Goal: Task Accomplishment & Management: Complete application form

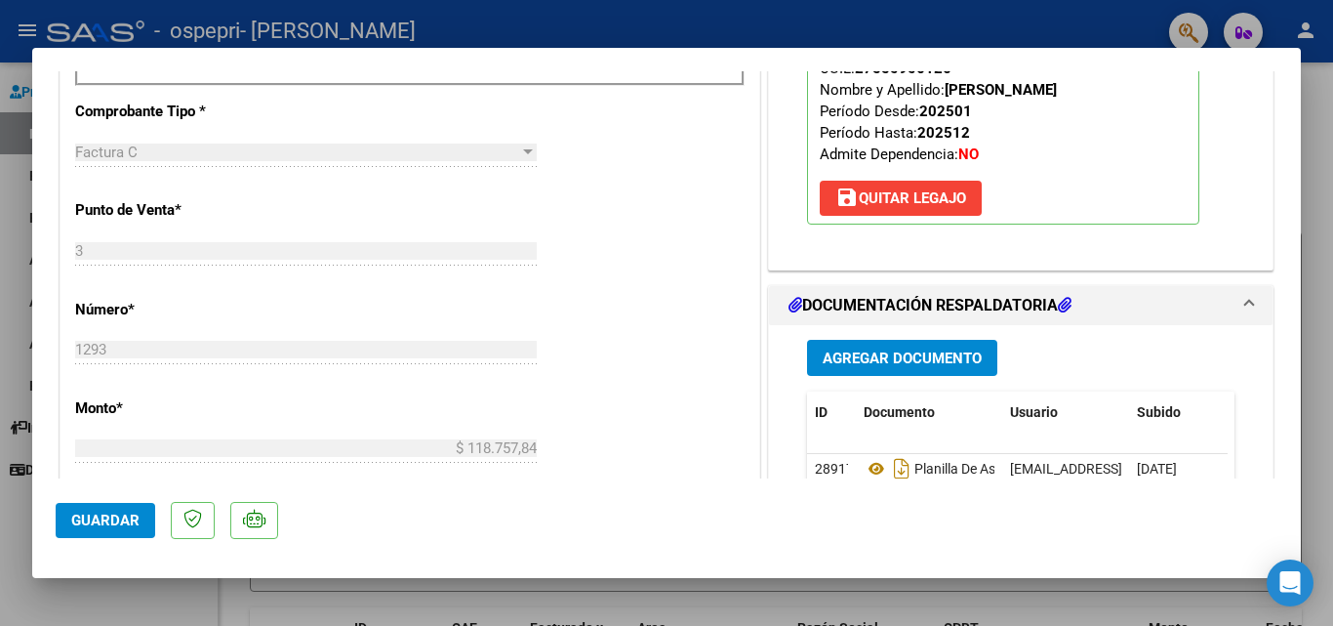
scroll to position [781, 0]
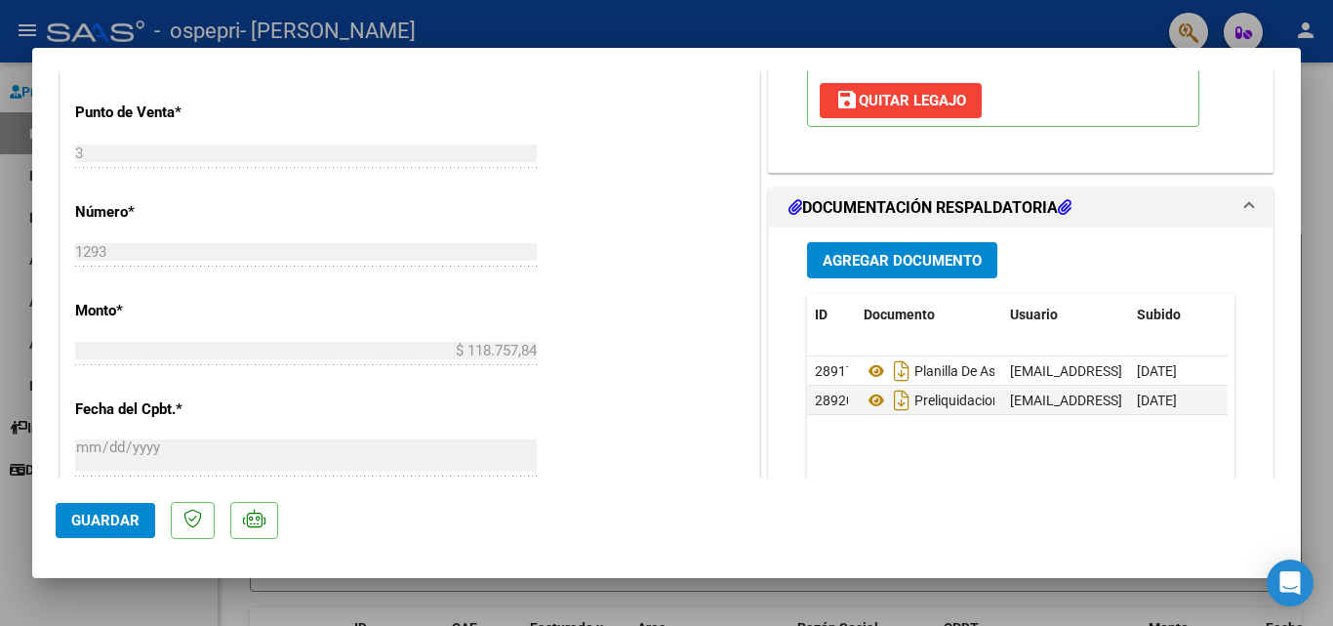
click at [858, 266] on span "Agregar Documento" at bounding box center [902, 261] width 159 height 18
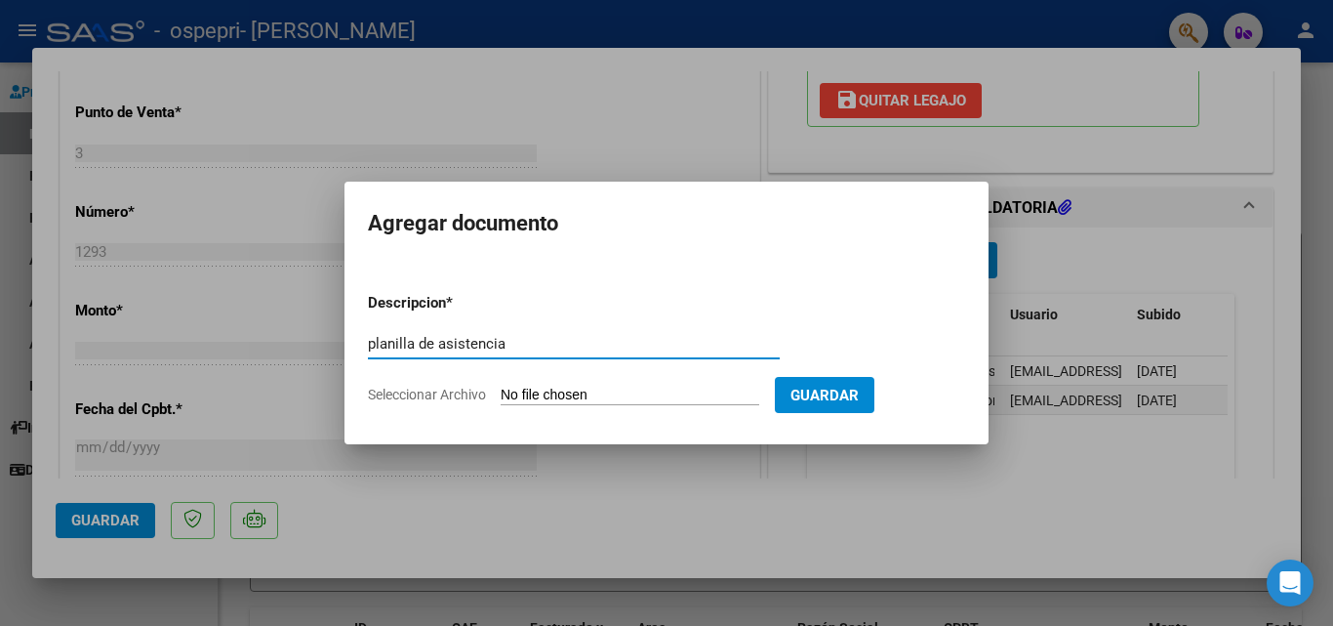
type input "planilla de asistencia"
click at [632, 391] on input "Seleccionar Archivo" at bounding box center [630, 395] width 259 height 19
type input "C:\fakepath\planilla de asistenciajulio.pdf"
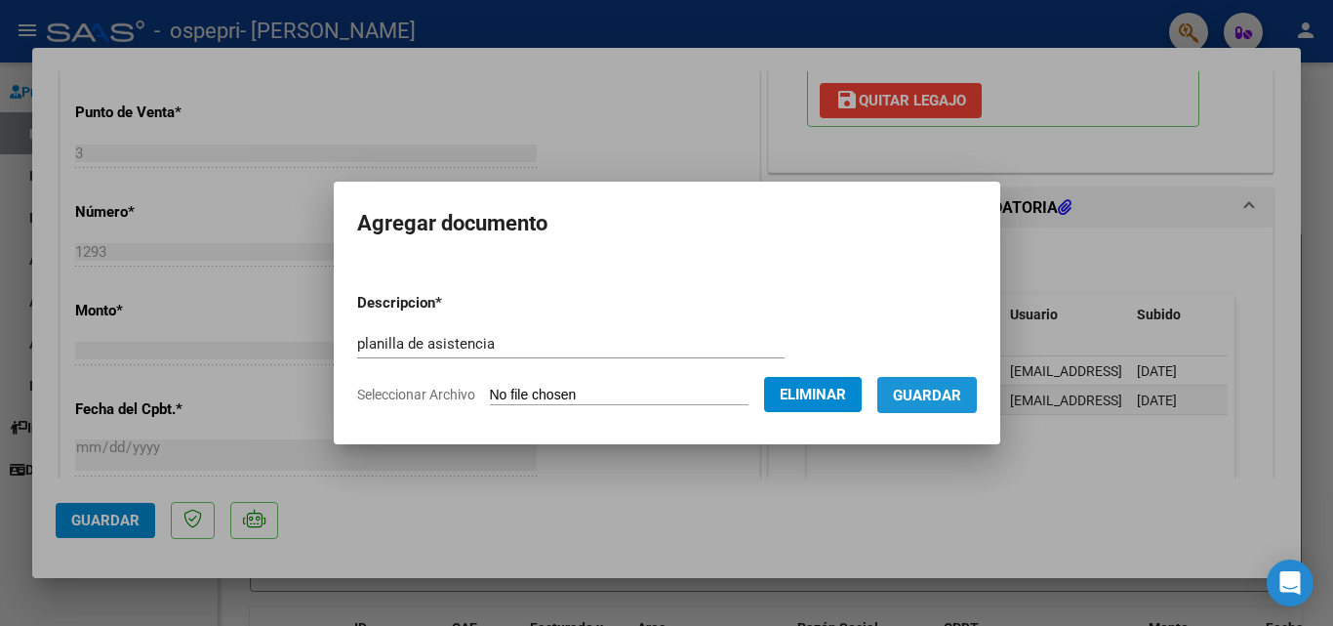
click at [929, 400] on span "Guardar" at bounding box center [927, 395] width 68 height 18
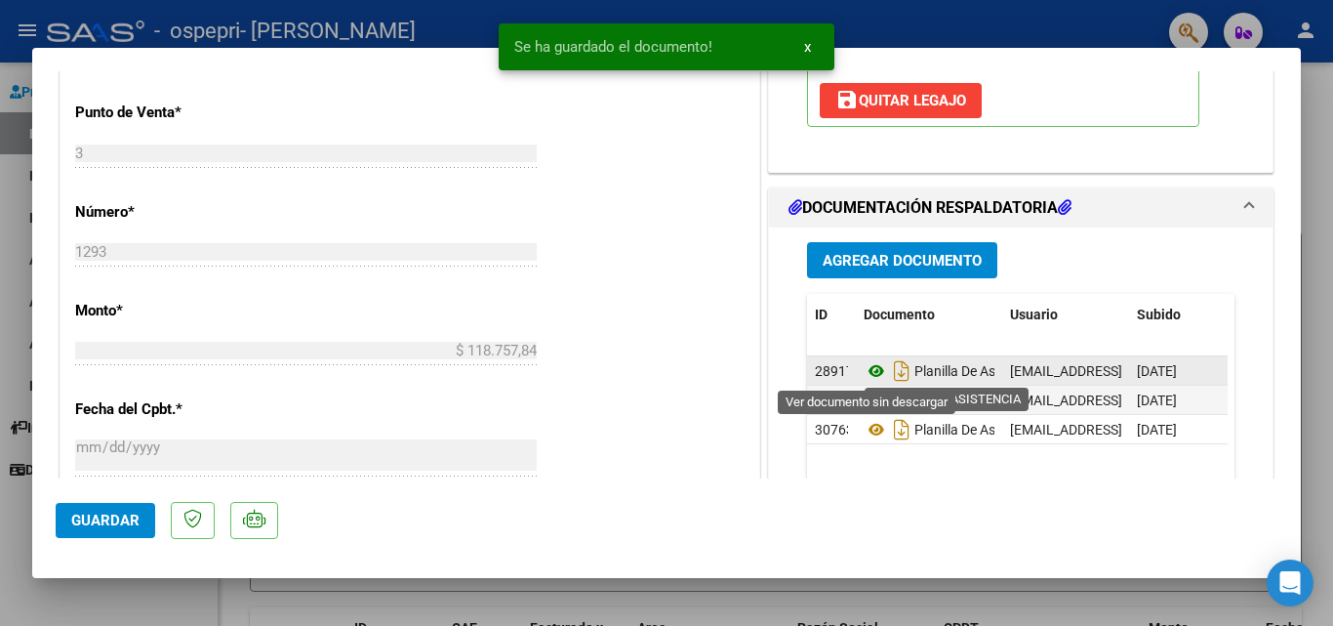
click at [867, 371] on icon at bounding box center [876, 370] width 25 height 23
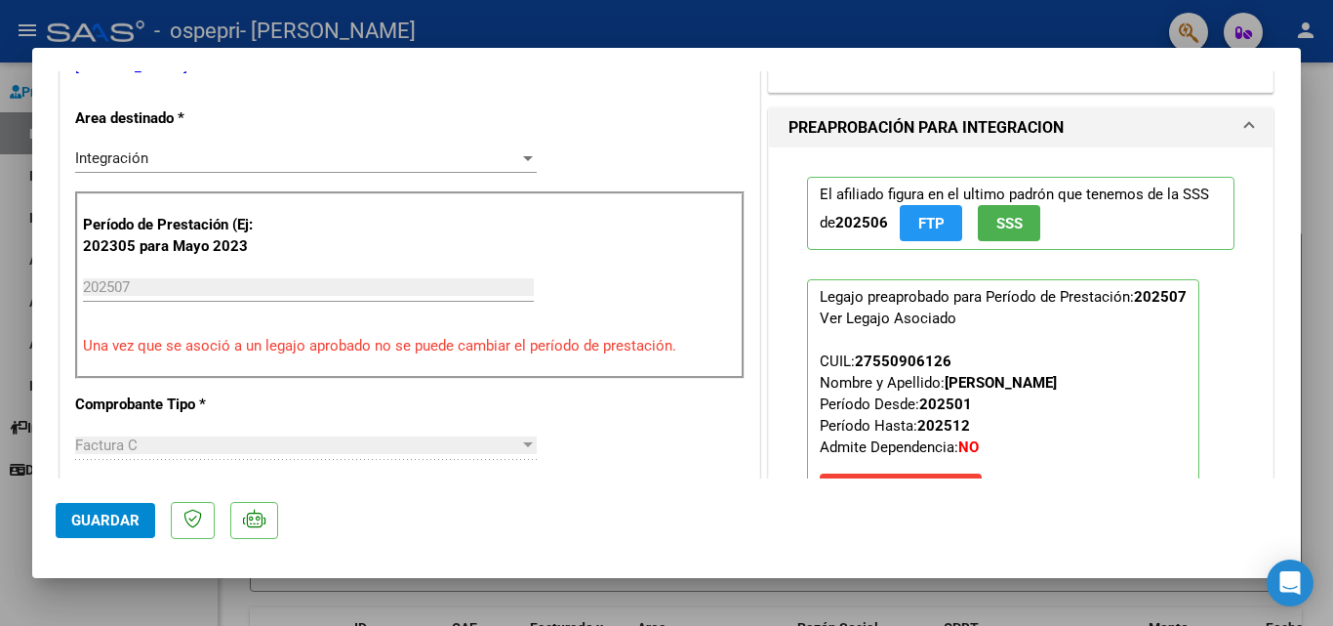
scroll to position [0, 0]
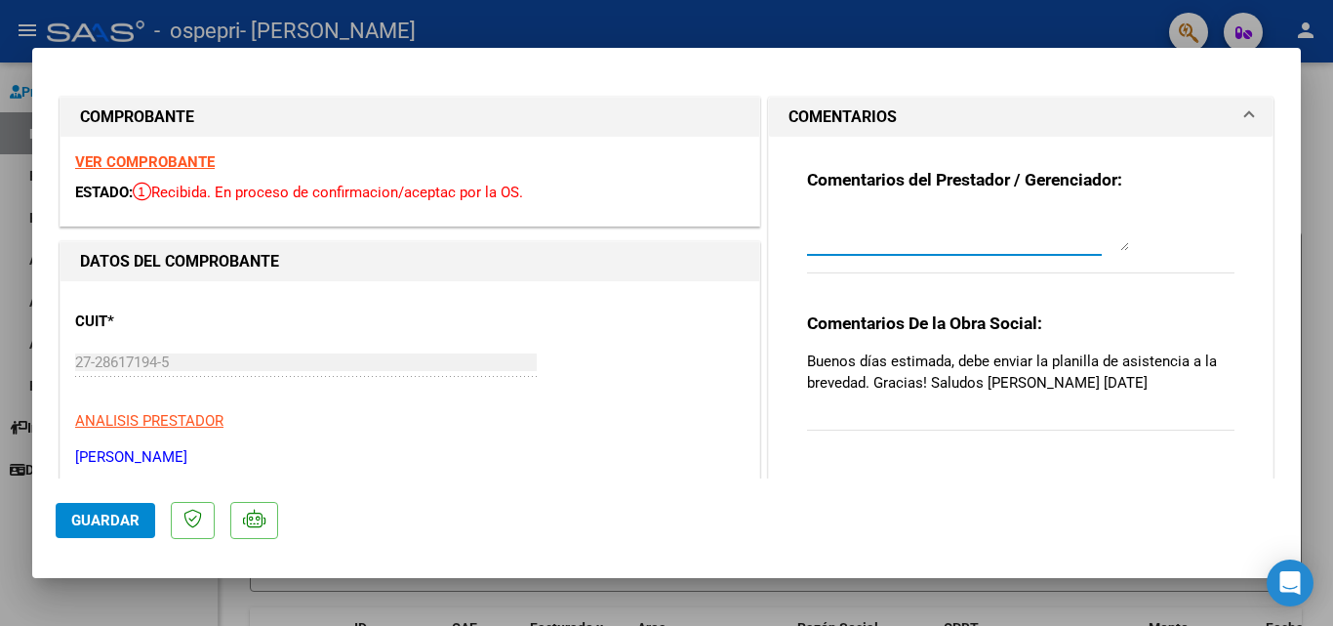
click at [896, 235] on textarea at bounding box center [968, 231] width 322 height 39
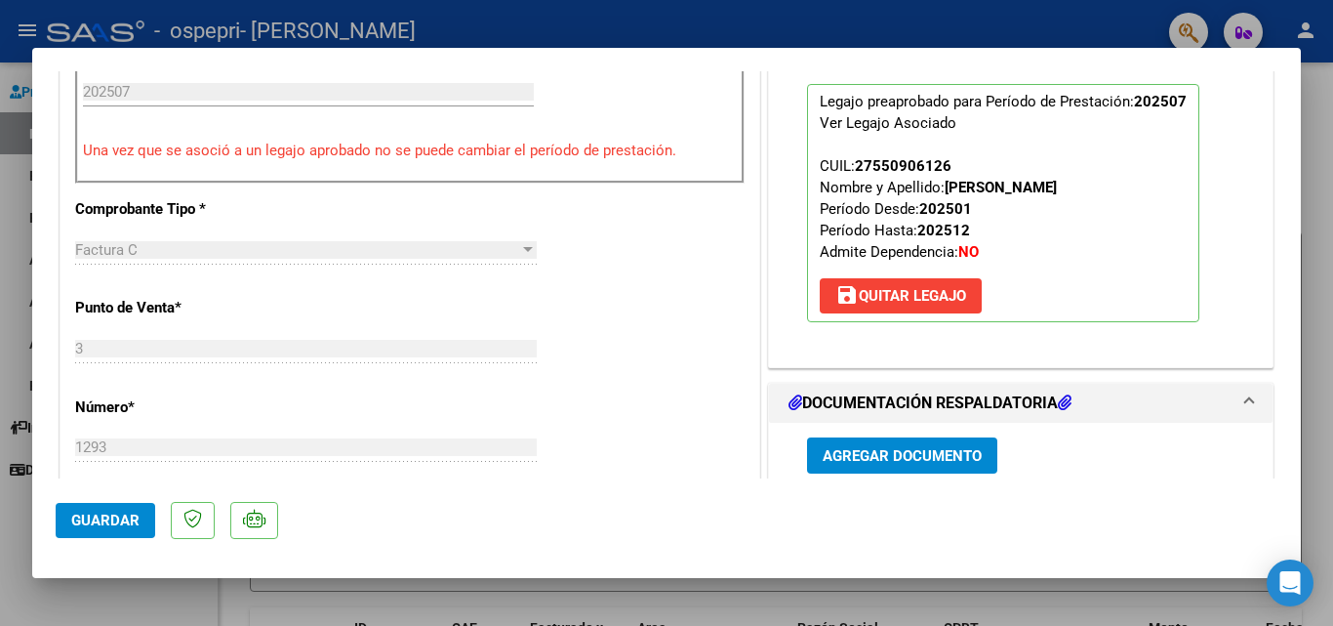
scroll to position [878, 0]
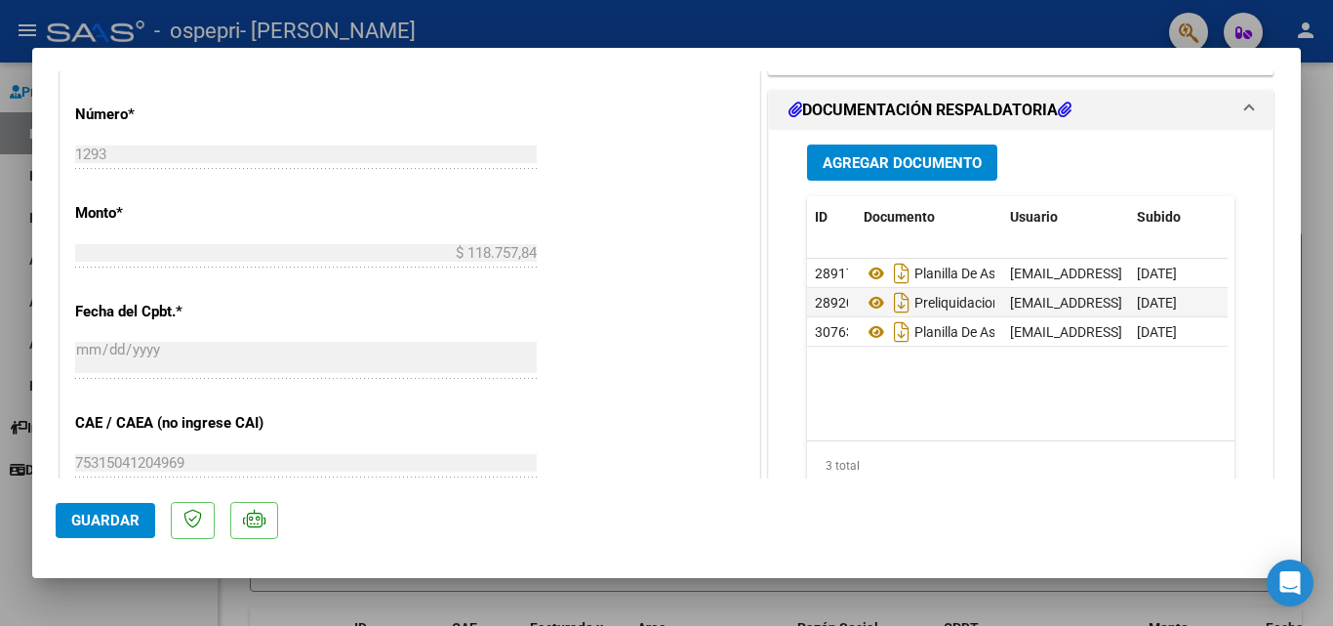
type textarea "Buen día cargue nuevamente la planilla de asistencia"
click at [114, 525] on span "Guardar" at bounding box center [105, 520] width 68 height 18
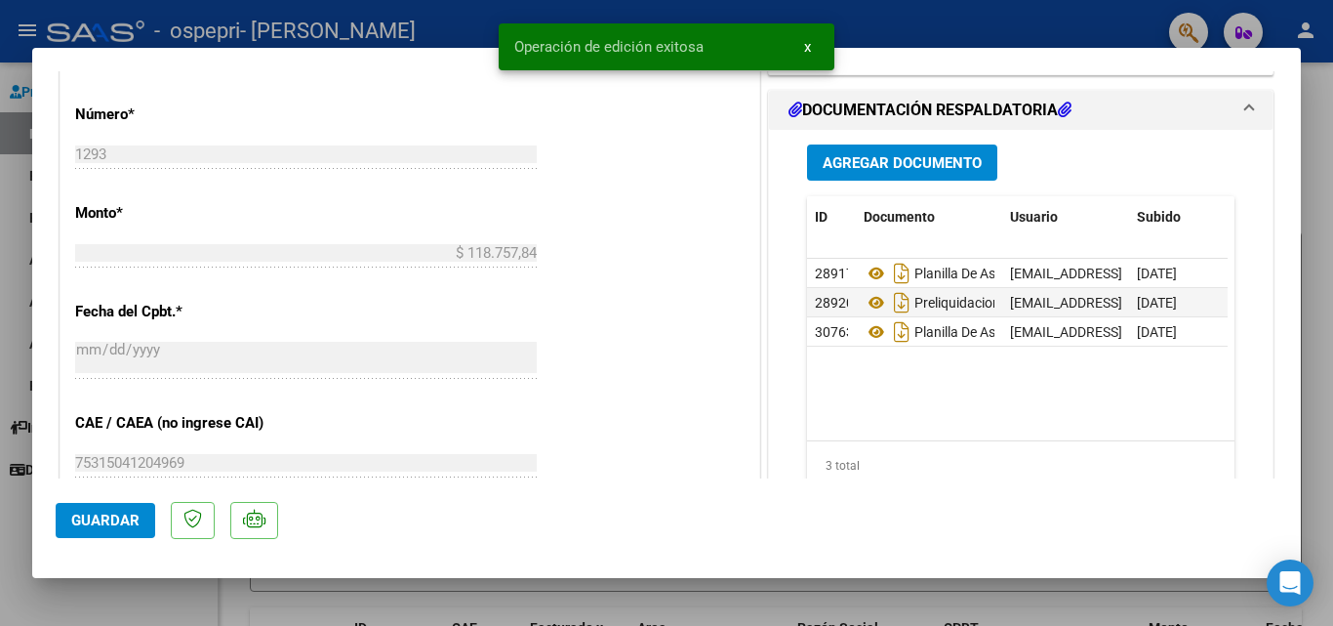
click at [1093, 20] on div at bounding box center [666, 313] width 1333 height 626
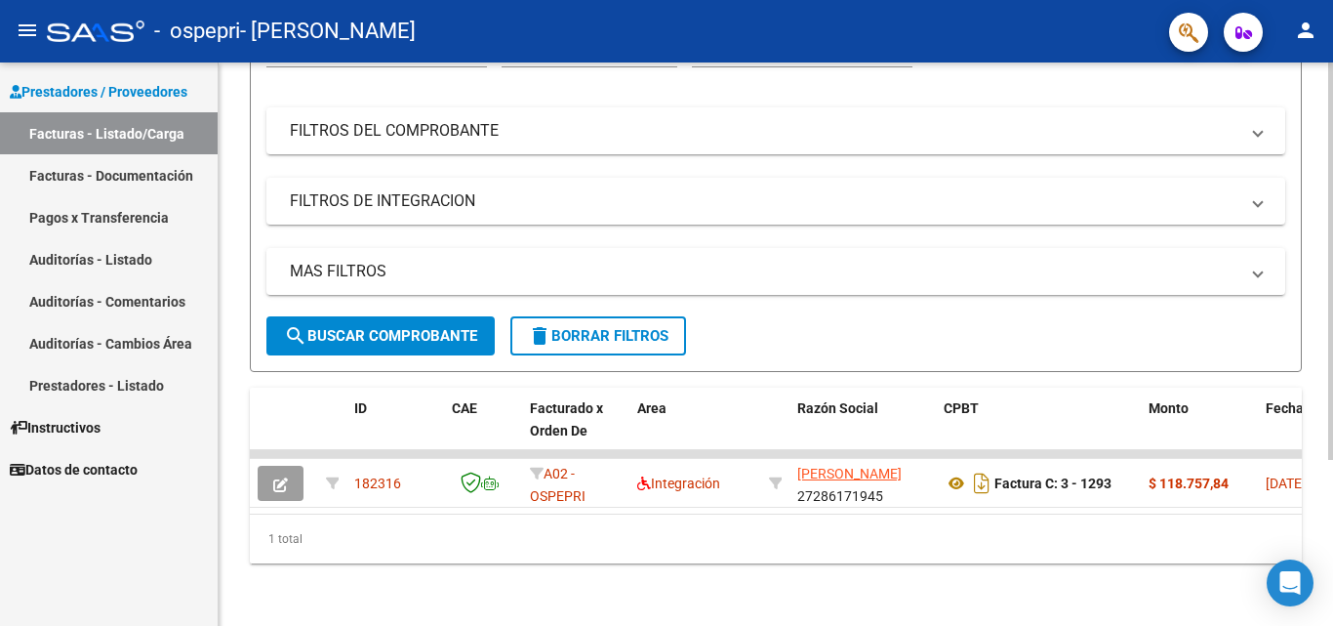
scroll to position [0, 0]
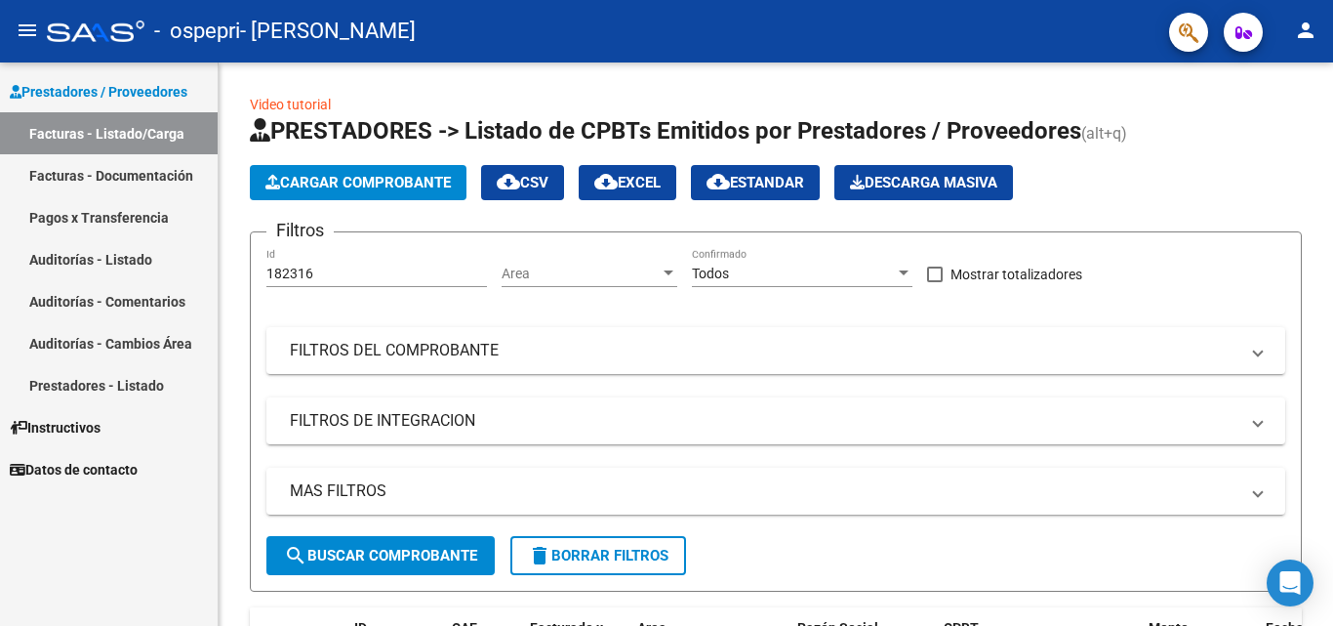
click at [103, 178] on link "Facturas - Documentación" at bounding box center [109, 175] width 218 height 42
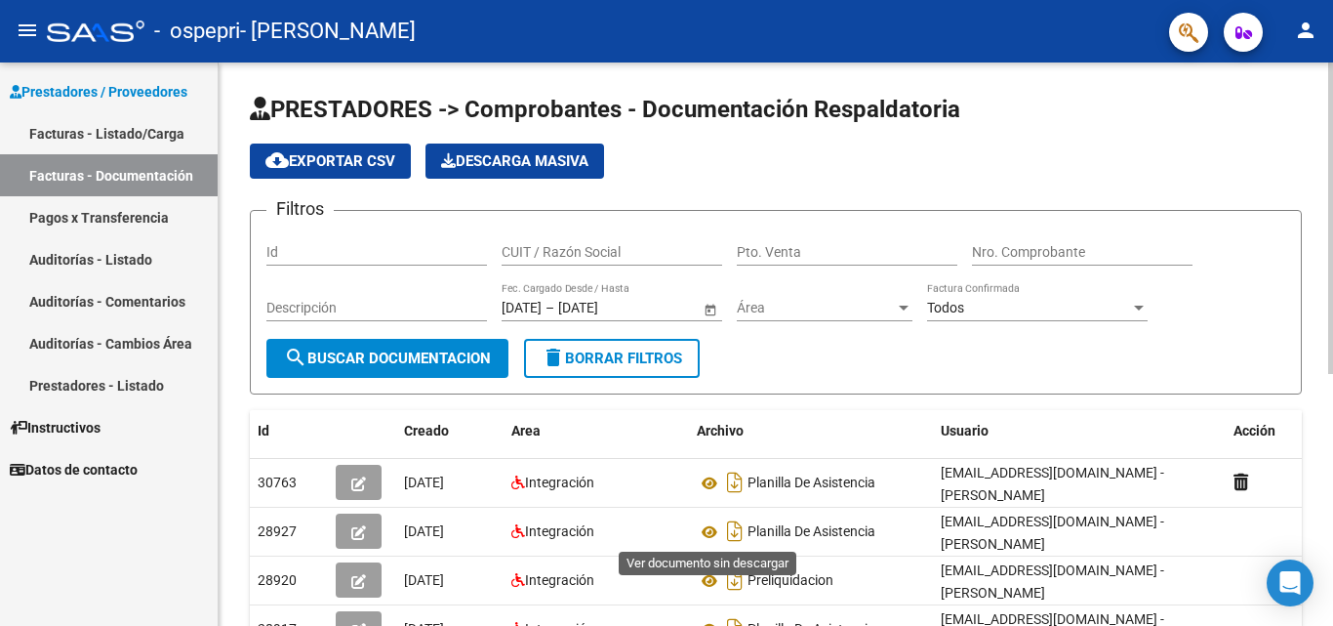
scroll to position [195, 0]
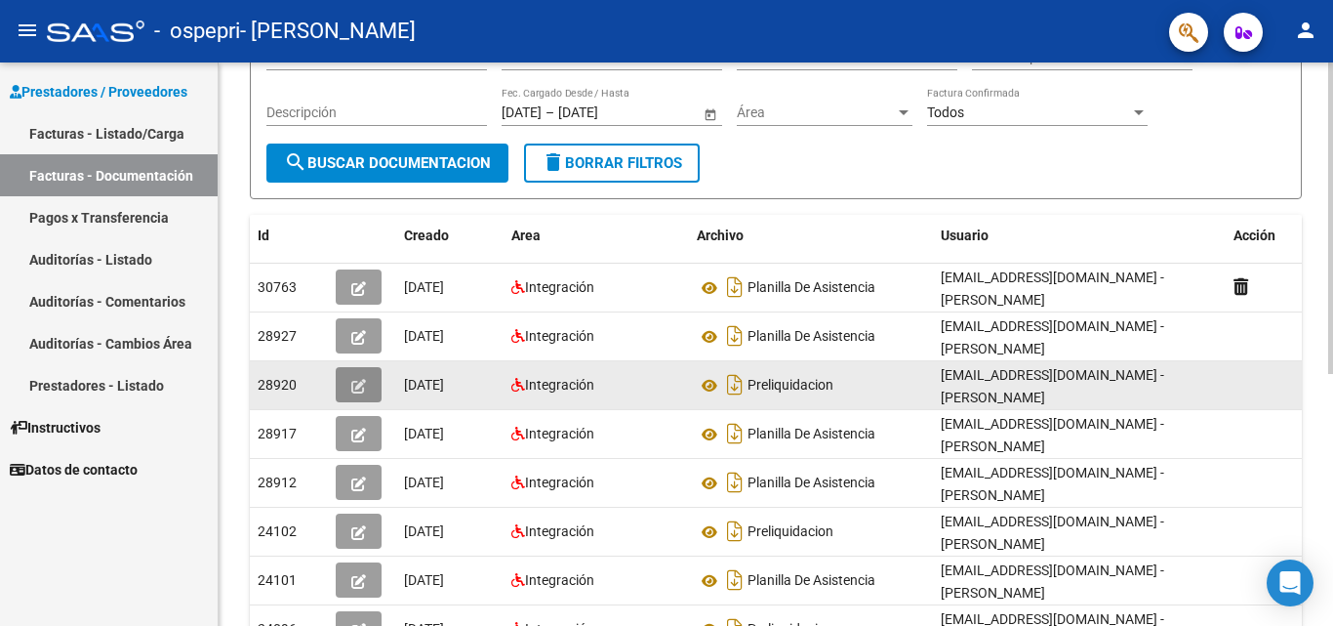
click at [353, 383] on icon "button" at bounding box center [358, 386] width 15 height 15
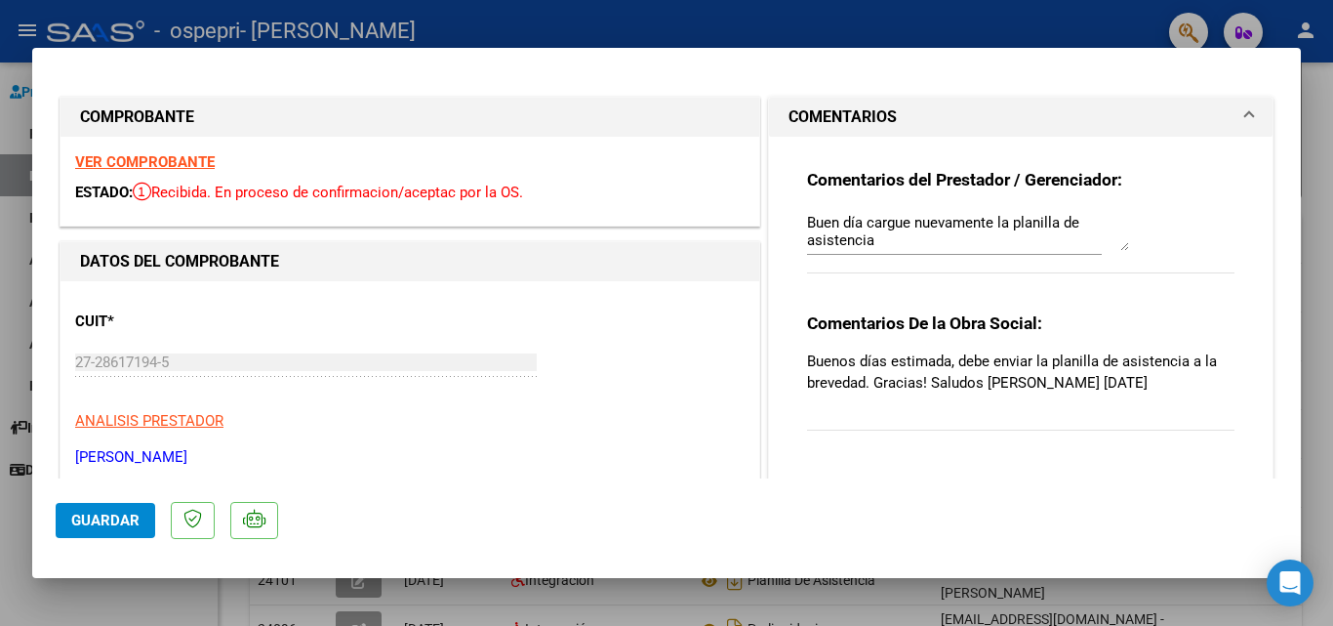
click at [958, 20] on div at bounding box center [666, 313] width 1333 height 626
type input "$ 0,00"
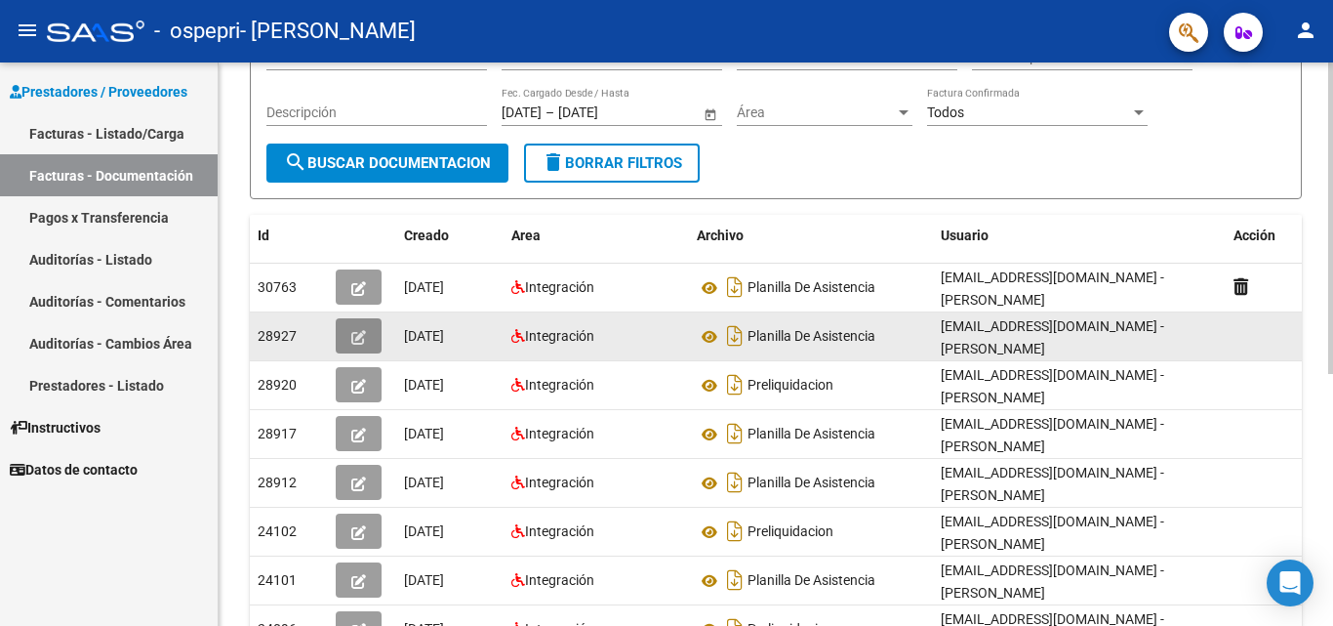
click at [372, 330] on button "button" at bounding box center [359, 335] width 46 height 35
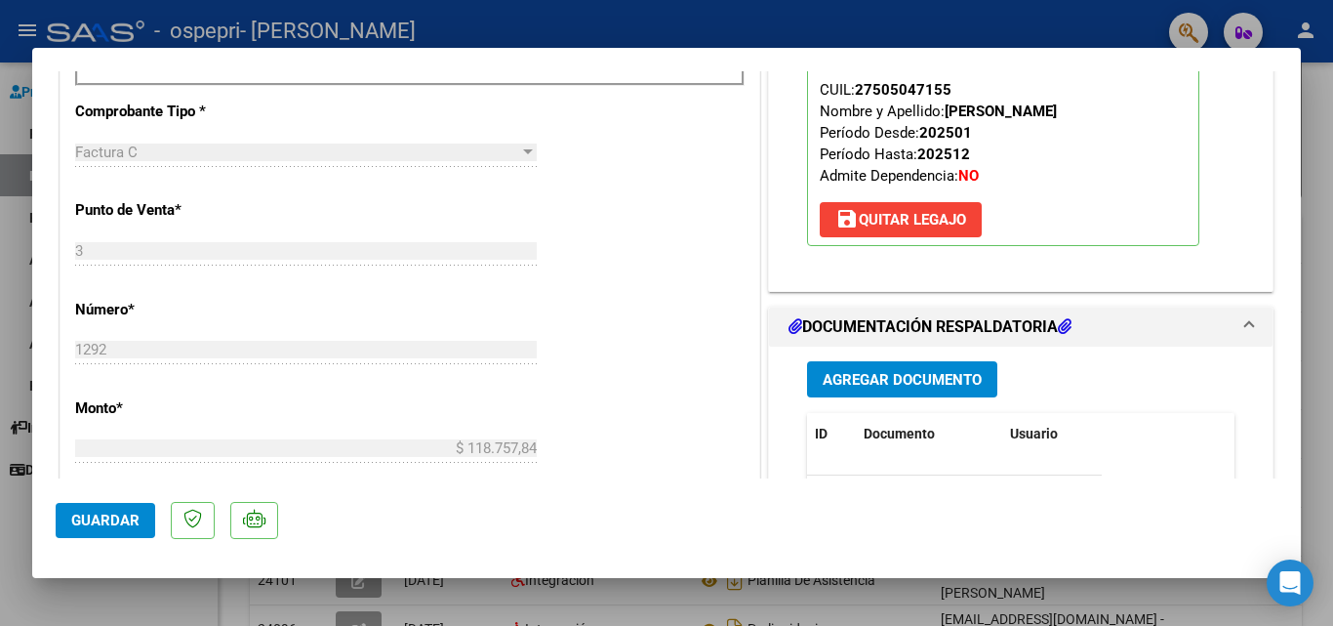
scroll to position [781, 0]
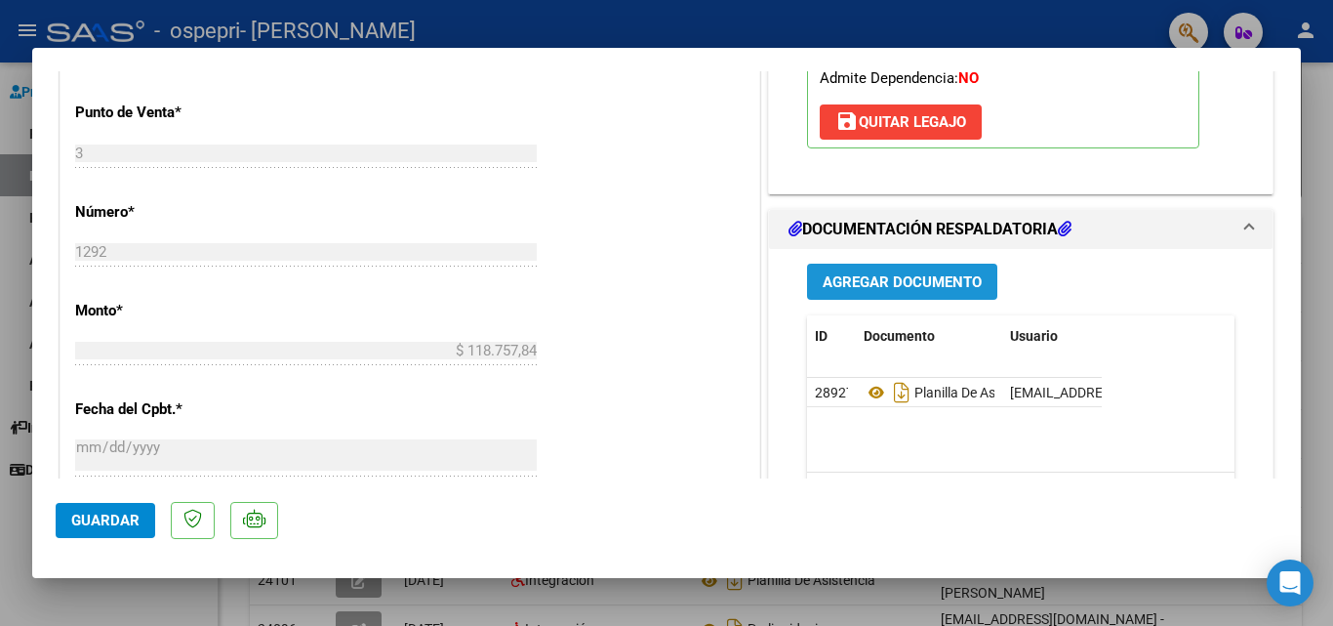
click at [876, 278] on span "Agregar Documento" at bounding box center [902, 282] width 159 height 18
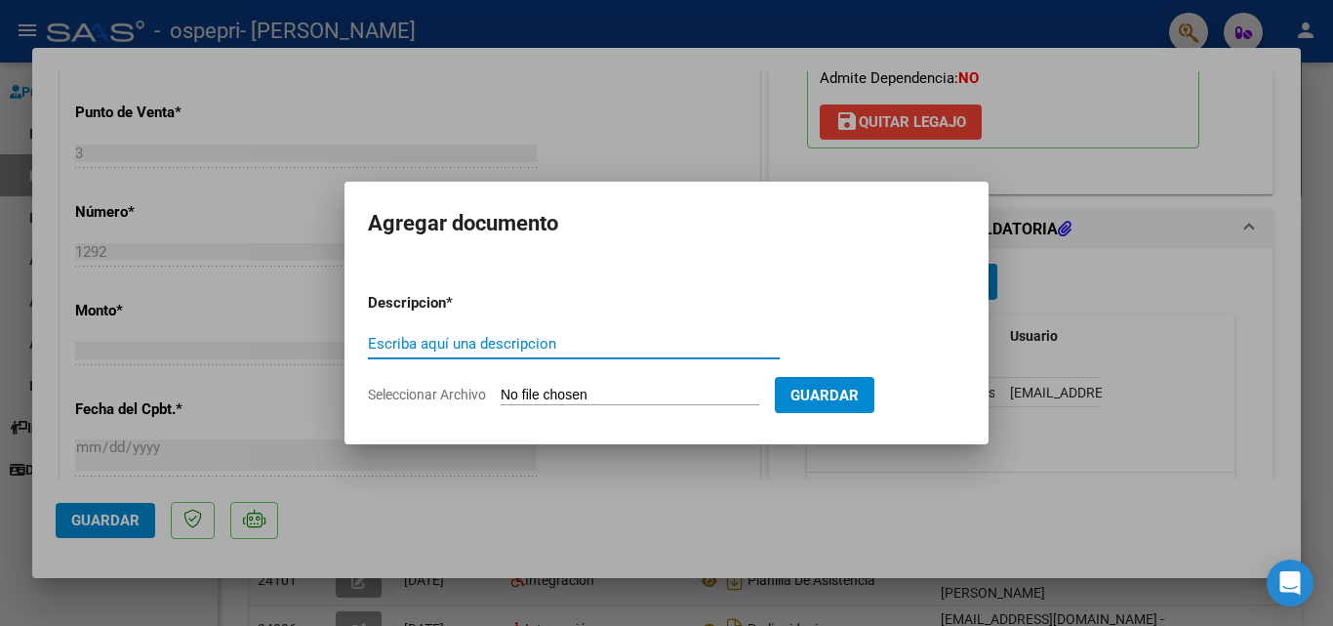
click at [581, 341] on input "Escriba aquí una descripcion" at bounding box center [574, 344] width 412 height 18
type input "F"
type input "NOTA DE CREDITO"
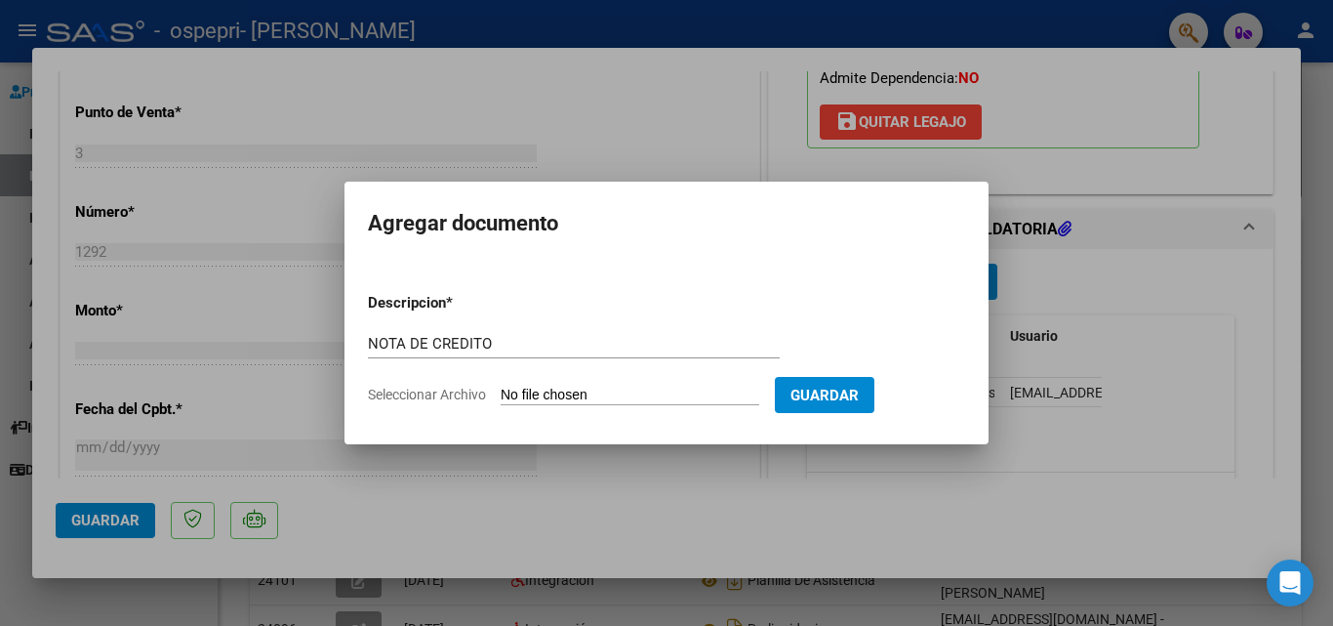
click at [555, 387] on input "Seleccionar Archivo" at bounding box center [630, 395] width 259 height 19
type input "C:\fakepath\27286171945_013_00003_00000055.pdf"
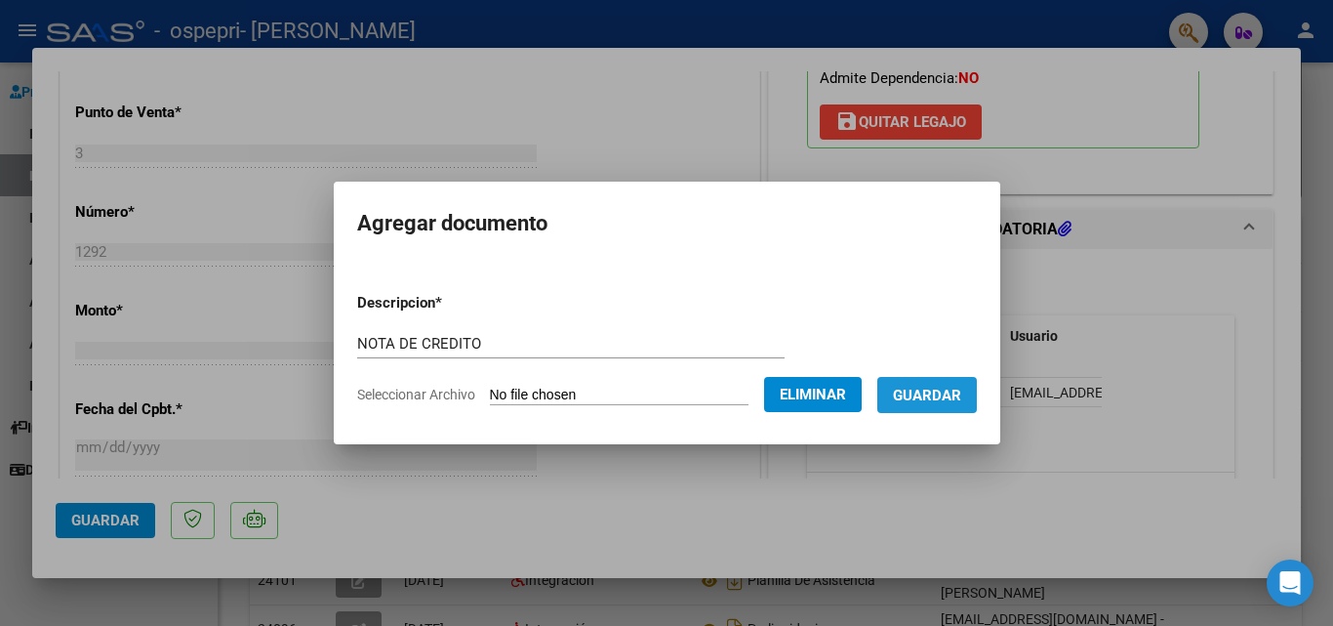
click at [961, 399] on span "Guardar" at bounding box center [927, 395] width 68 height 18
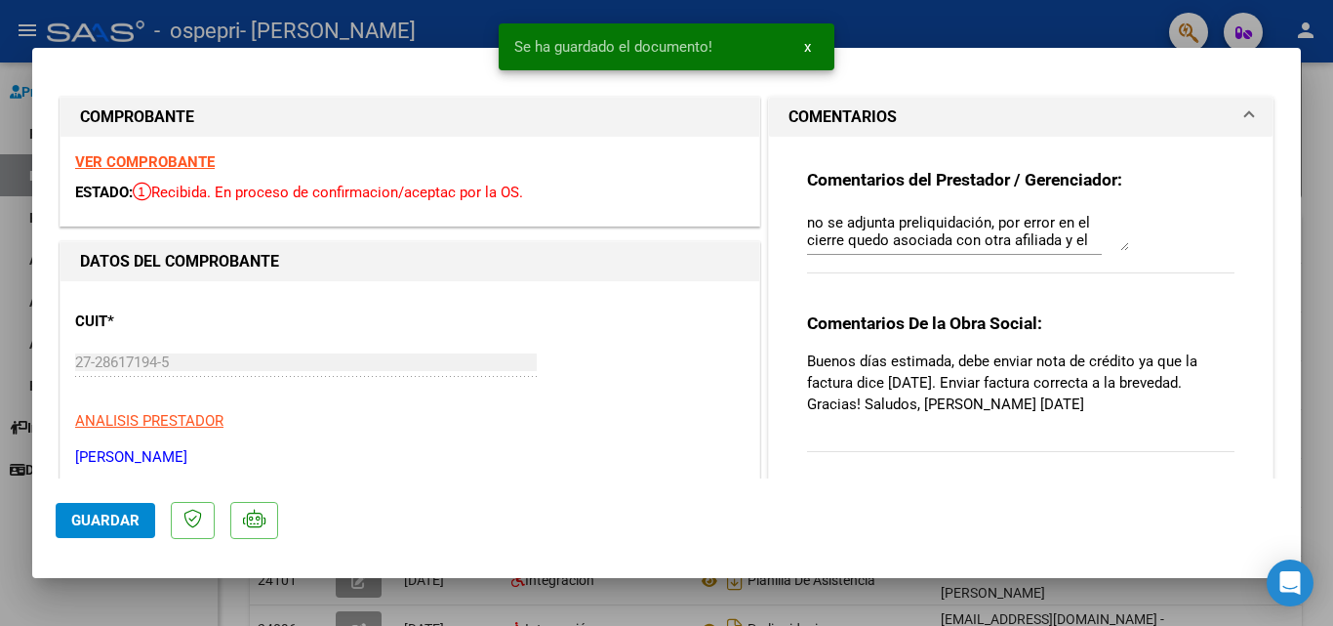
scroll to position [195, 0]
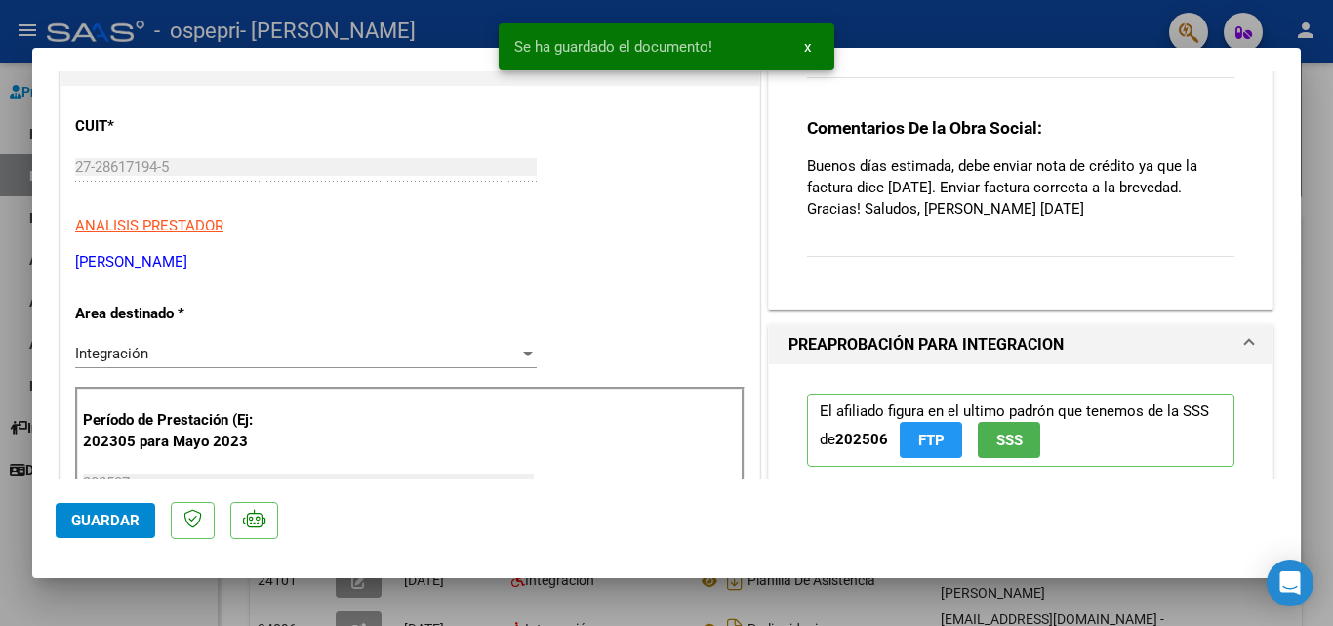
click at [1057, 230] on div "Comentarios De la Obra Social: Buenos días estimada, debe enviar nota de crédit…" at bounding box center [1020, 198] width 427 height 162
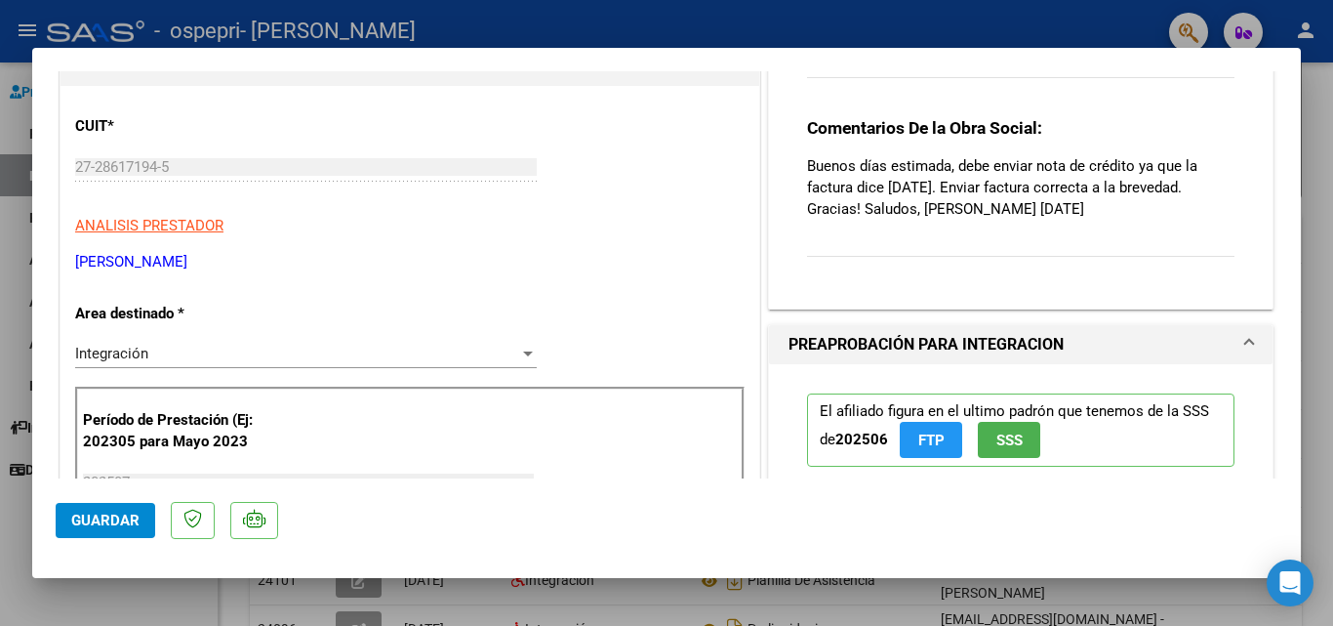
scroll to position [0, 0]
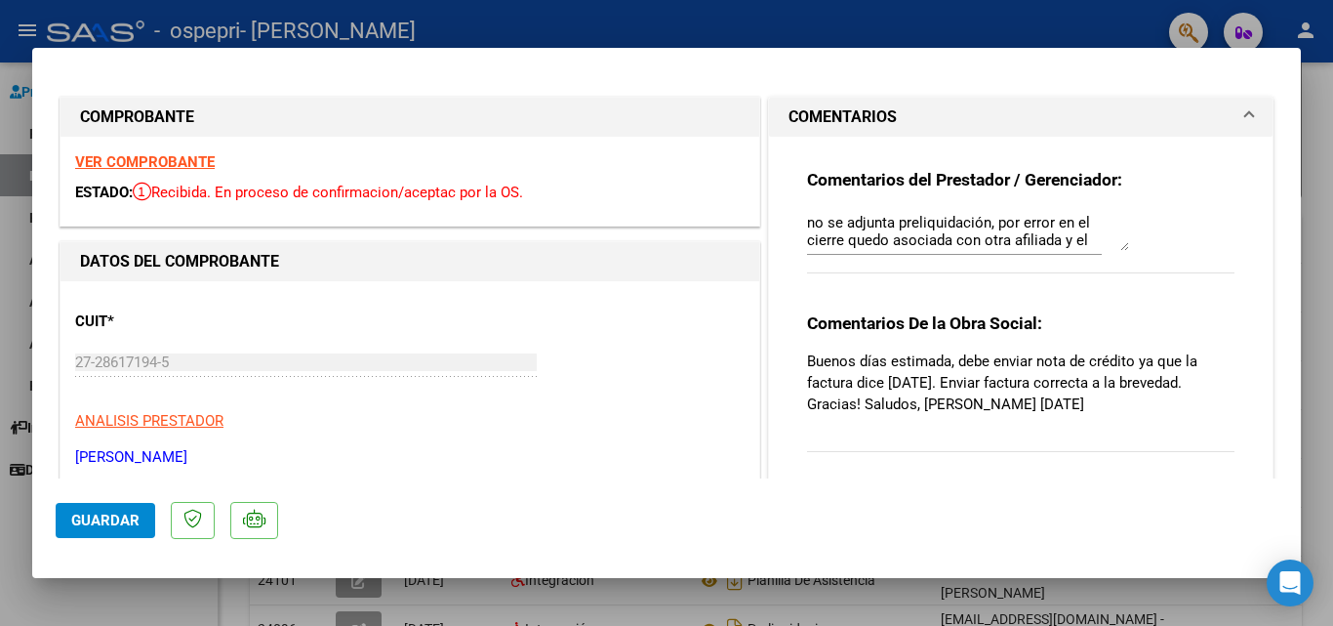
click at [1080, 247] on textarea "no se adjunta preliquidación, por error en el cierre quedo asociada con otra af…" at bounding box center [968, 231] width 322 height 39
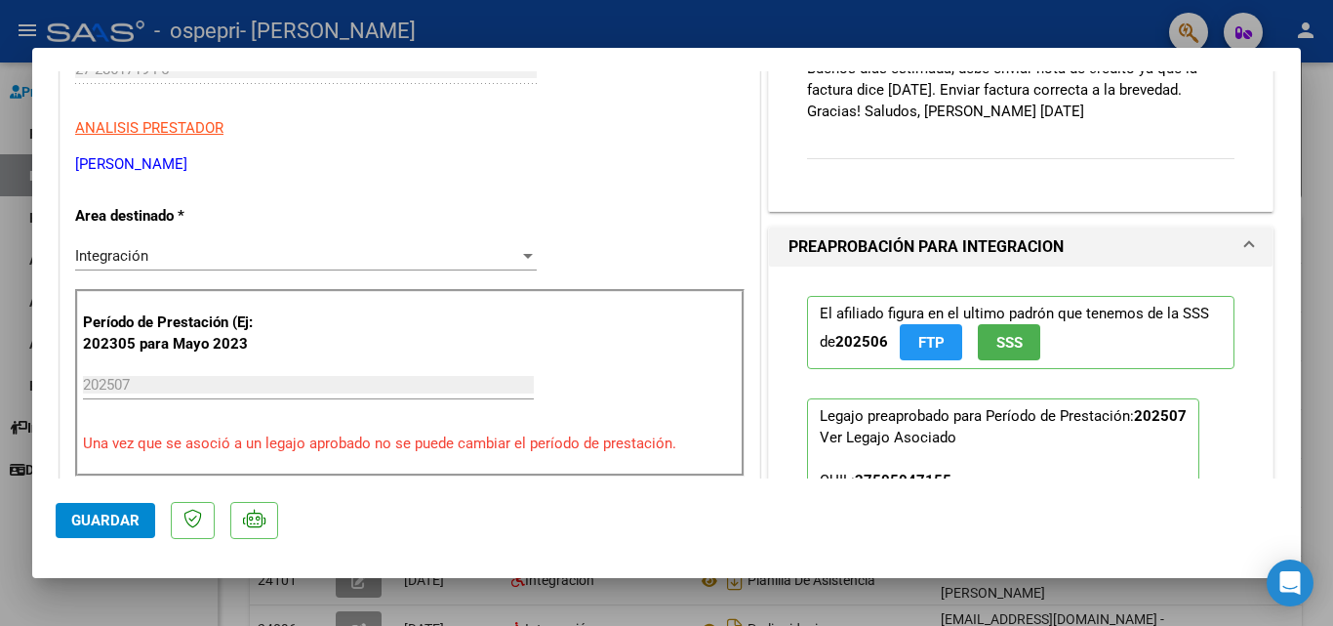
scroll to position [683, 0]
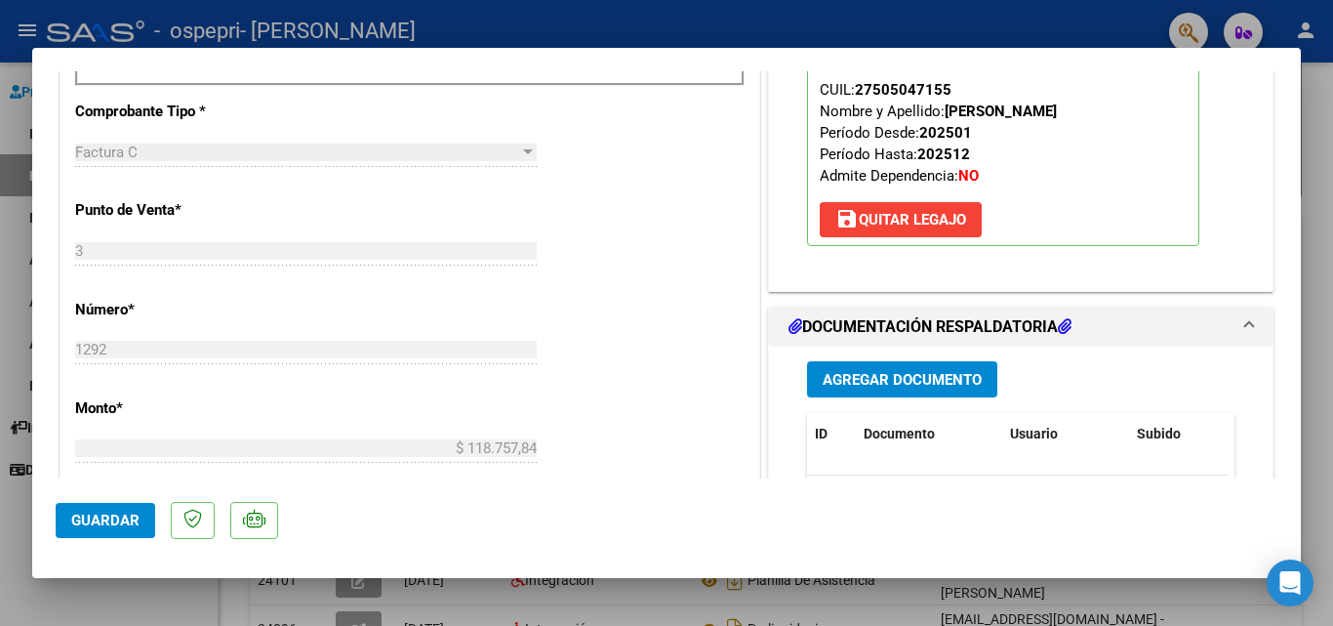
type textarea "no se adjunta preliquidación, por error en el cierre quedo asociada con otra af…"
click at [97, 529] on button "Guardar" at bounding box center [106, 520] width 100 height 35
click at [110, 526] on span "Guardar" at bounding box center [105, 520] width 68 height 18
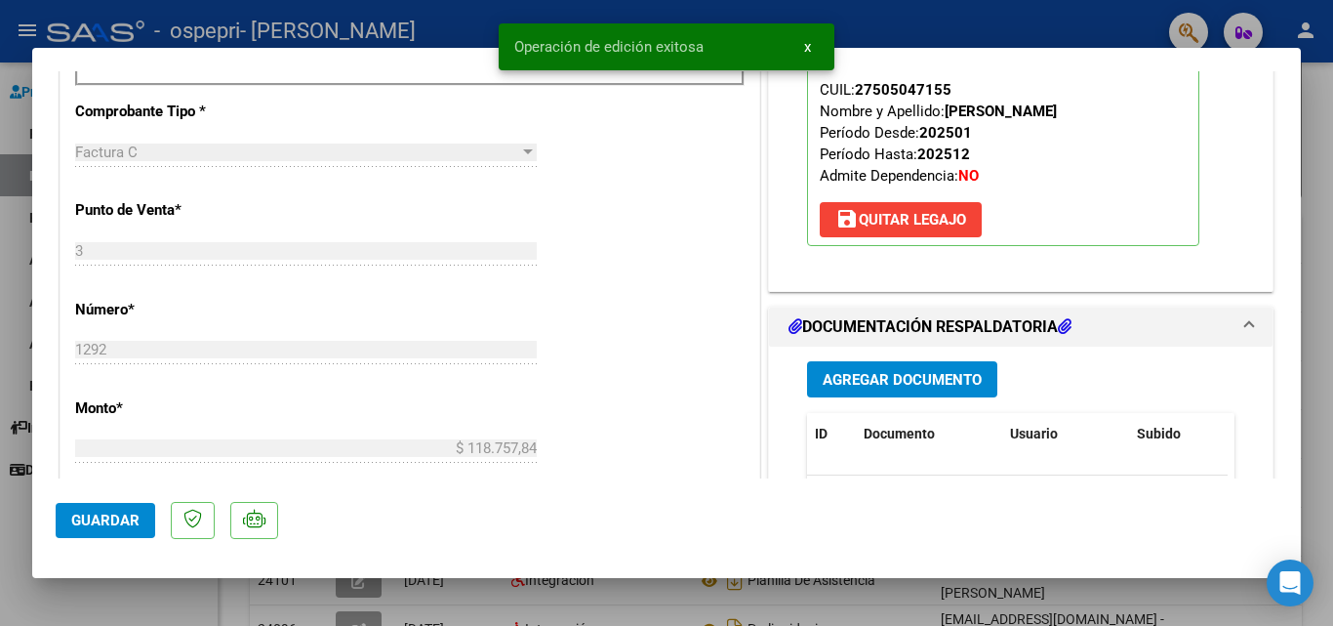
click at [293, 20] on div at bounding box center [666, 313] width 1333 height 626
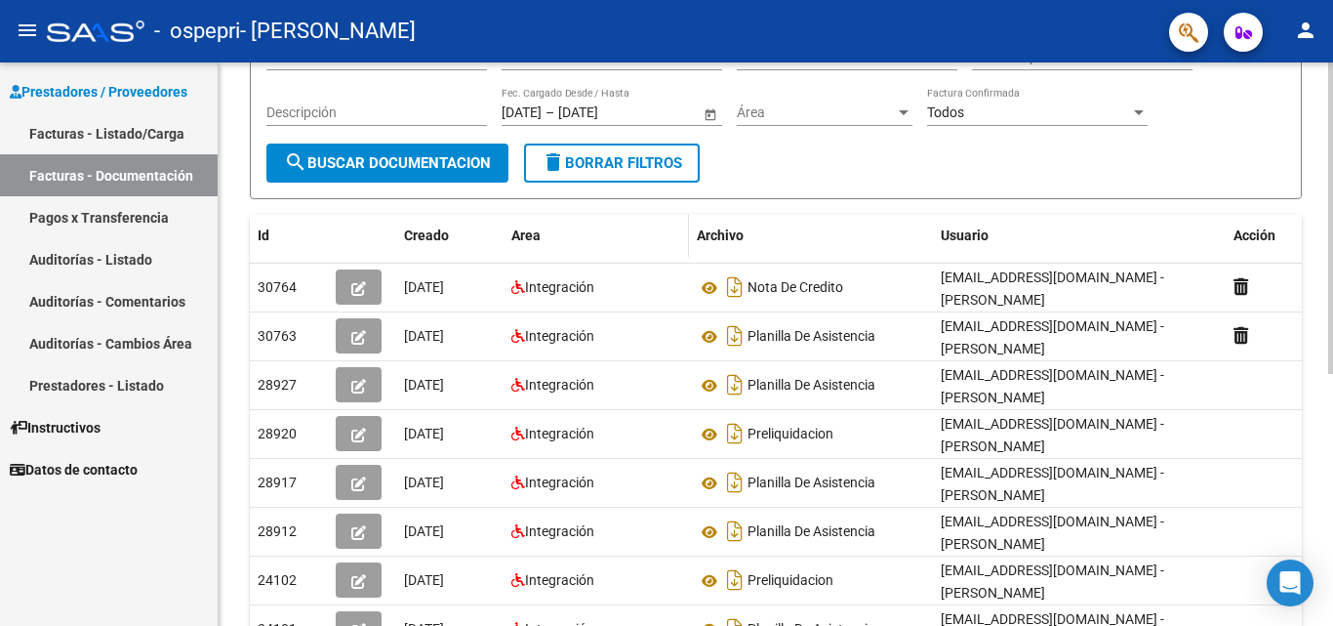
scroll to position [0, 0]
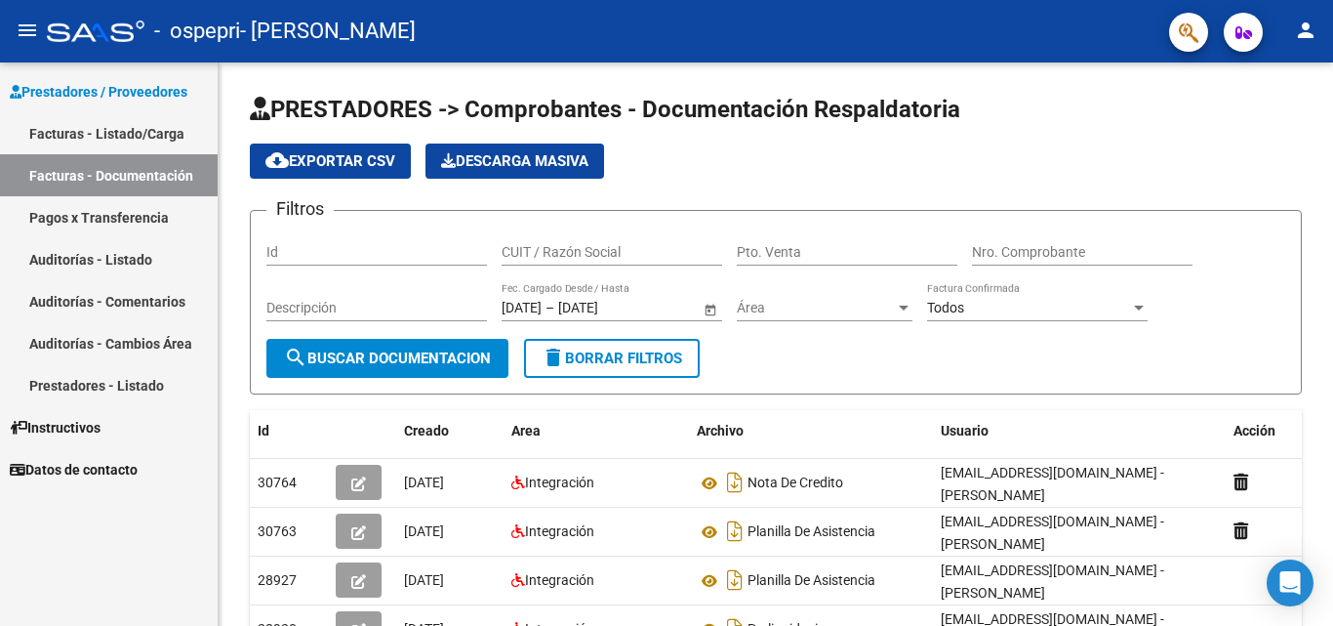
click at [118, 128] on link "Facturas - Listado/Carga" at bounding box center [109, 133] width 218 height 42
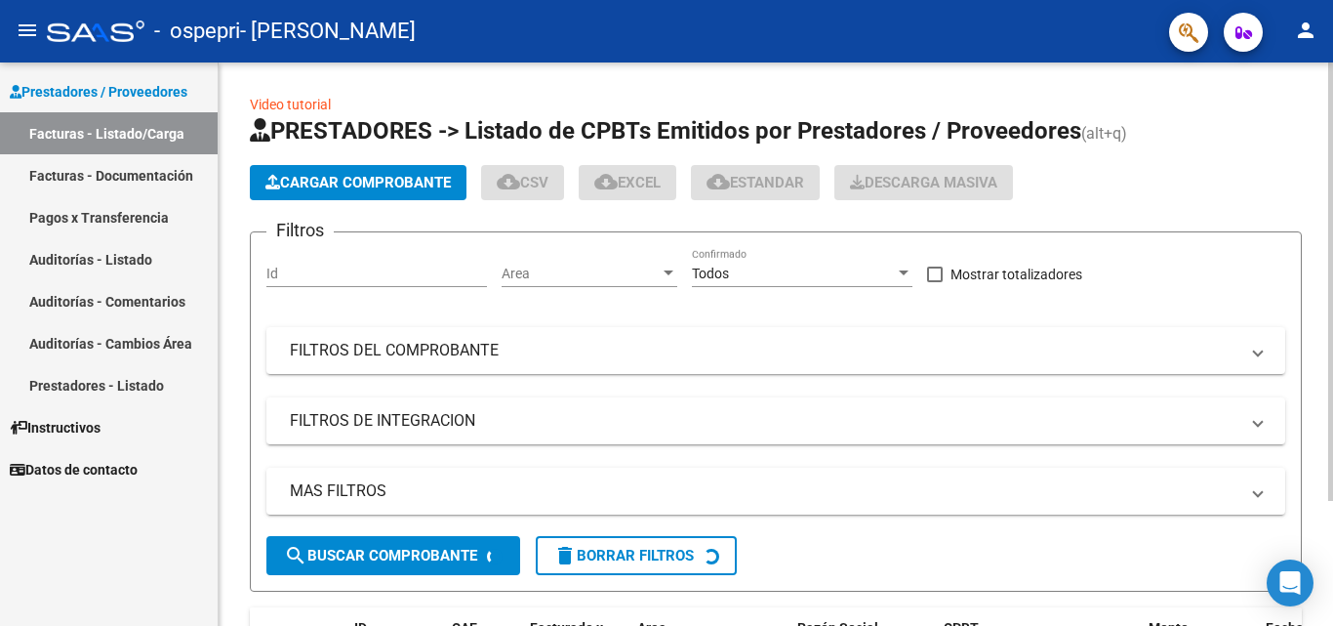
click at [343, 174] on span "Cargar Comprobante" at bounding box center [357, 183] width 185 height 18
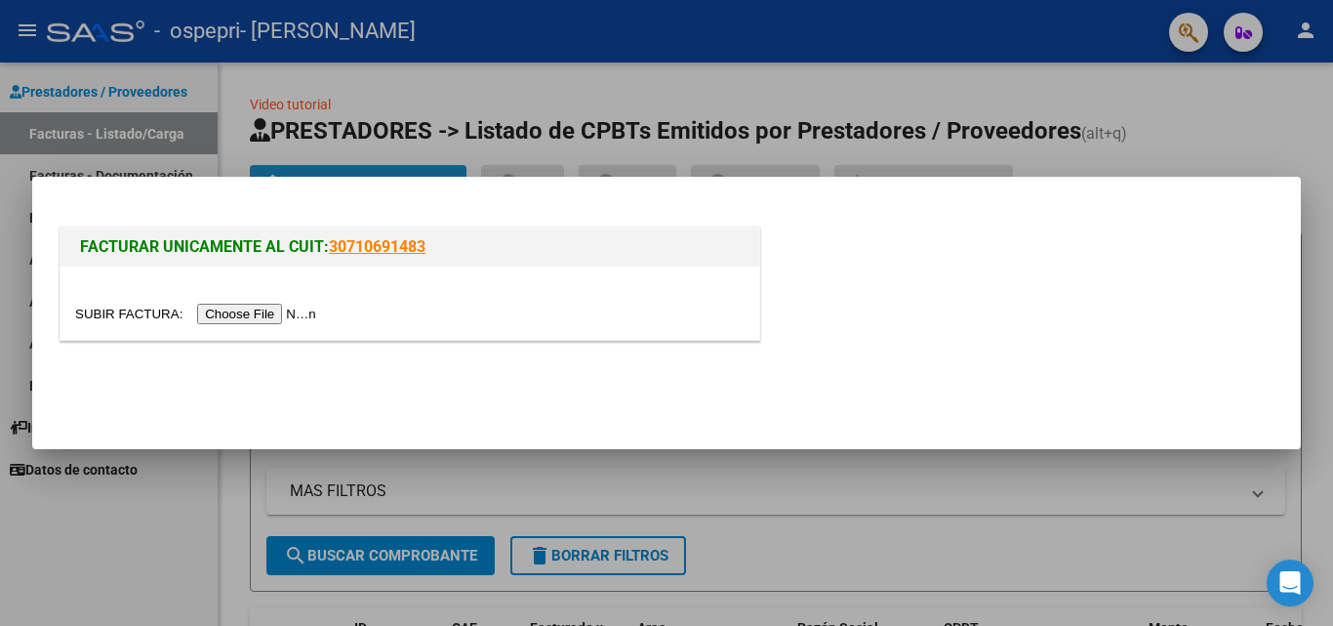
click at [242, 314] on input "file" at bounding box center [198, 314] width 247 height 20
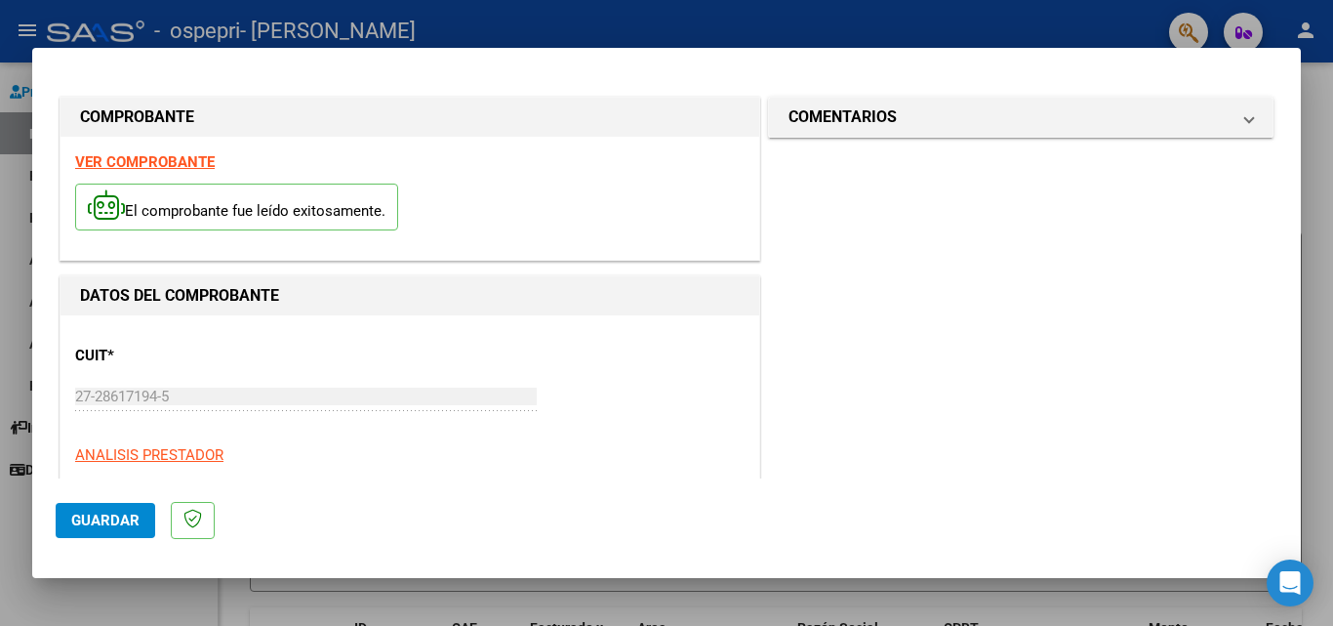
click at [674, 28] on div at bounding box center [666, 313] width 1333 height 626
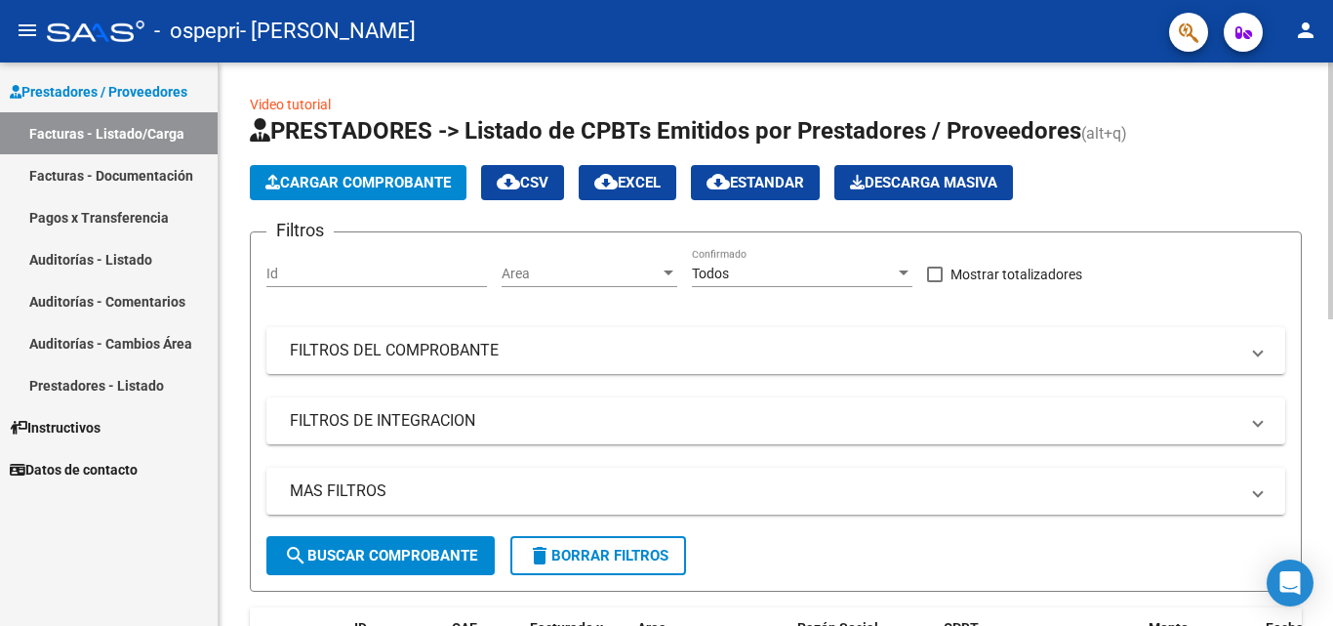
click at [331, 184] on span "Cargar Comprobante" at bounding box center [357, 183] width 185 height 18
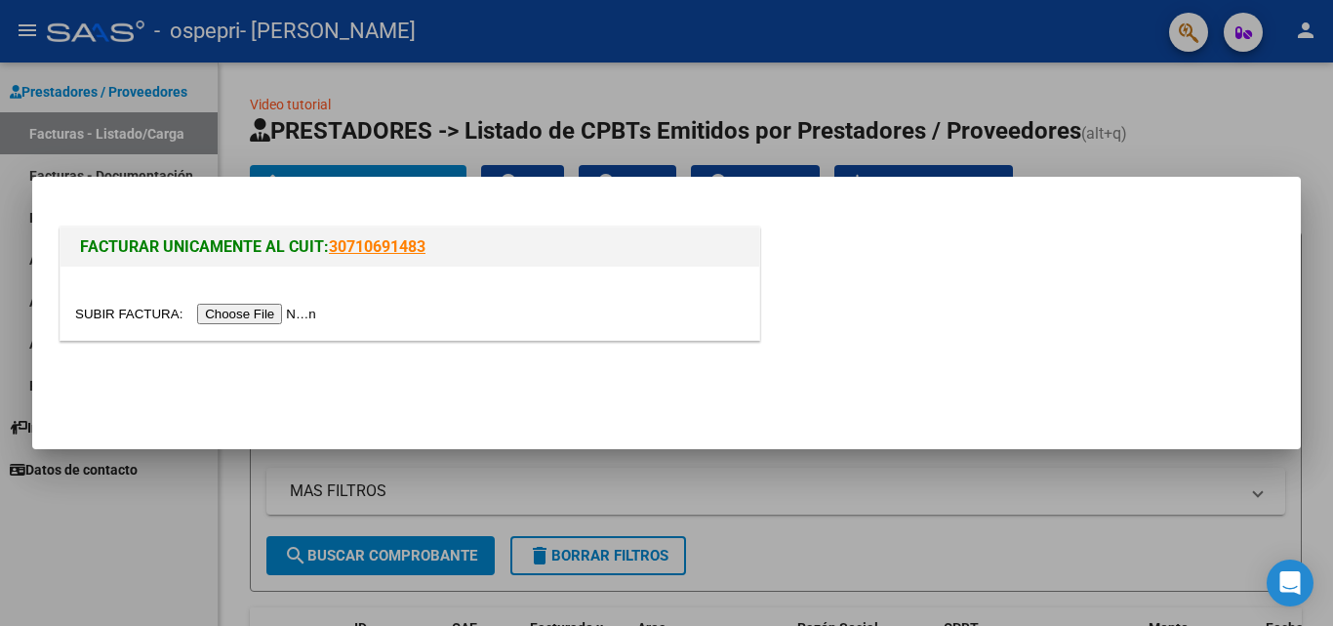
click at [269, 315] on input "file" at bounding box center [198, 314] width 247 height 20
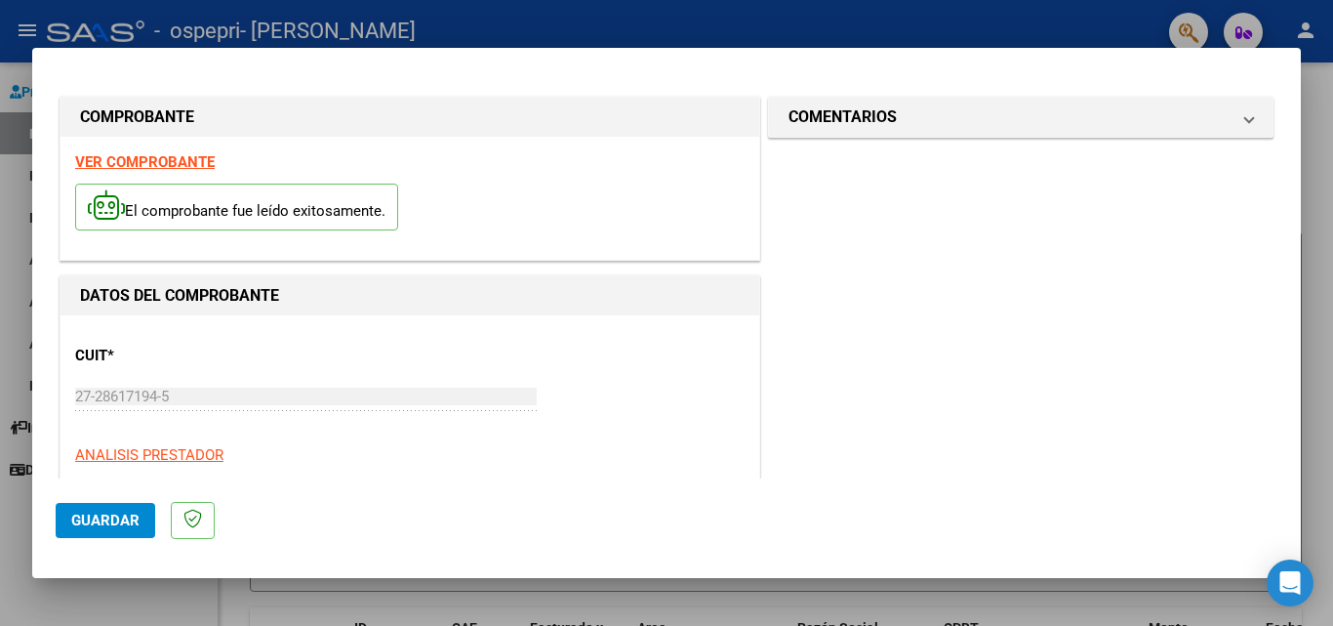
scroll to position [390, 0]
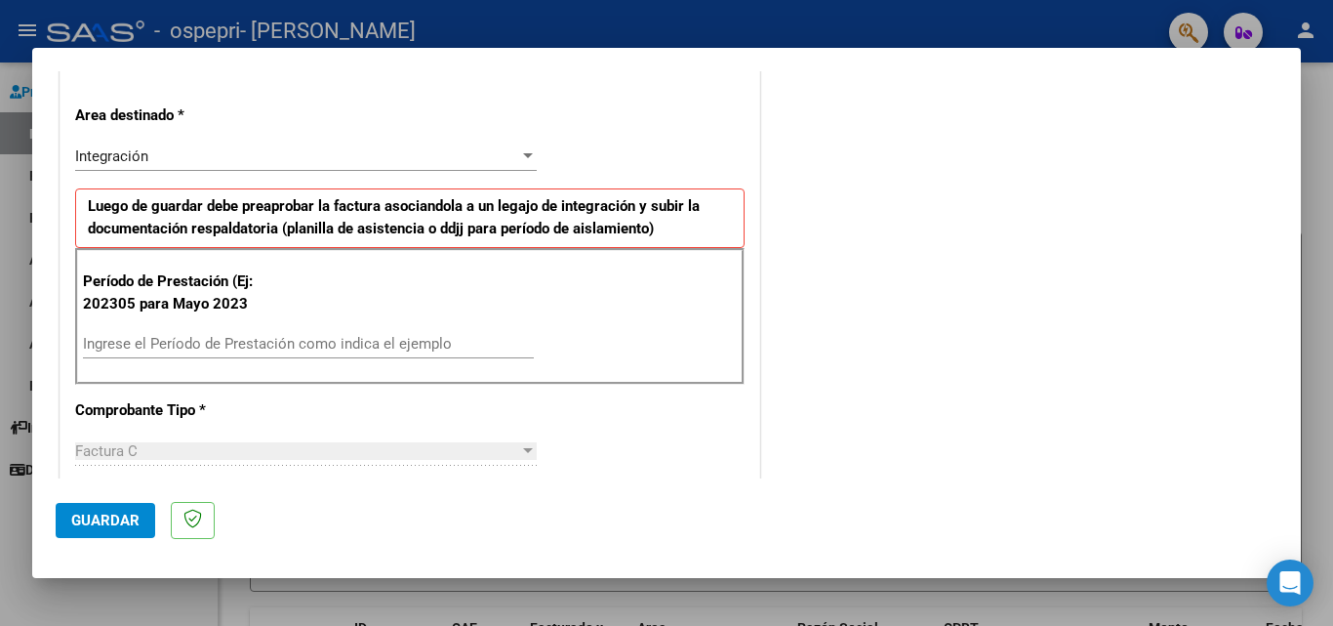
click at [243, 340] on input "Ingrese el Período de Prestación como indica el ejemplo" at bounding box center [308, 344] width 451 height 18
type input "202507"
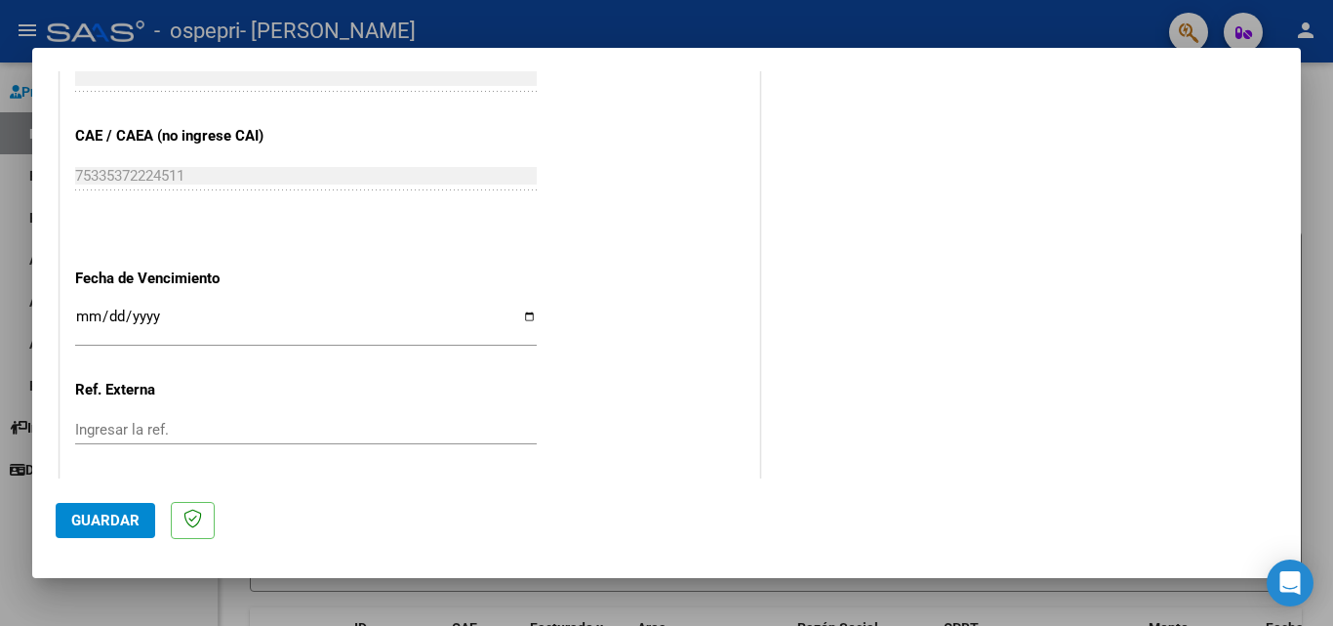
scroll to position [1274, 0]
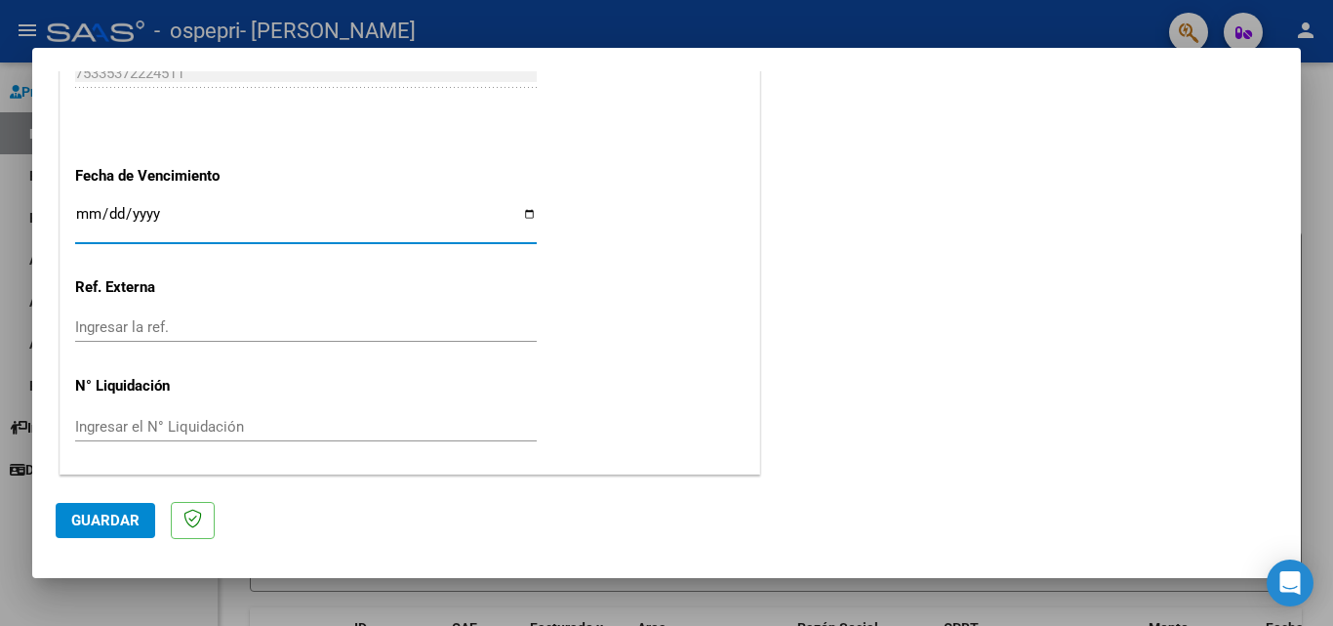
click at [166, 212] on input "Ingresar la fecha" at bounding box center [306, 221] width 462 height 31
click at [88, 211] on input "Ingresar la fecha" at bounding box center [306, 221] width 462 height 31
type input "[DATE]"
click at [110, 335] on input "Ingresar la ref." at bounding box center [306, 327] width 462 height 18
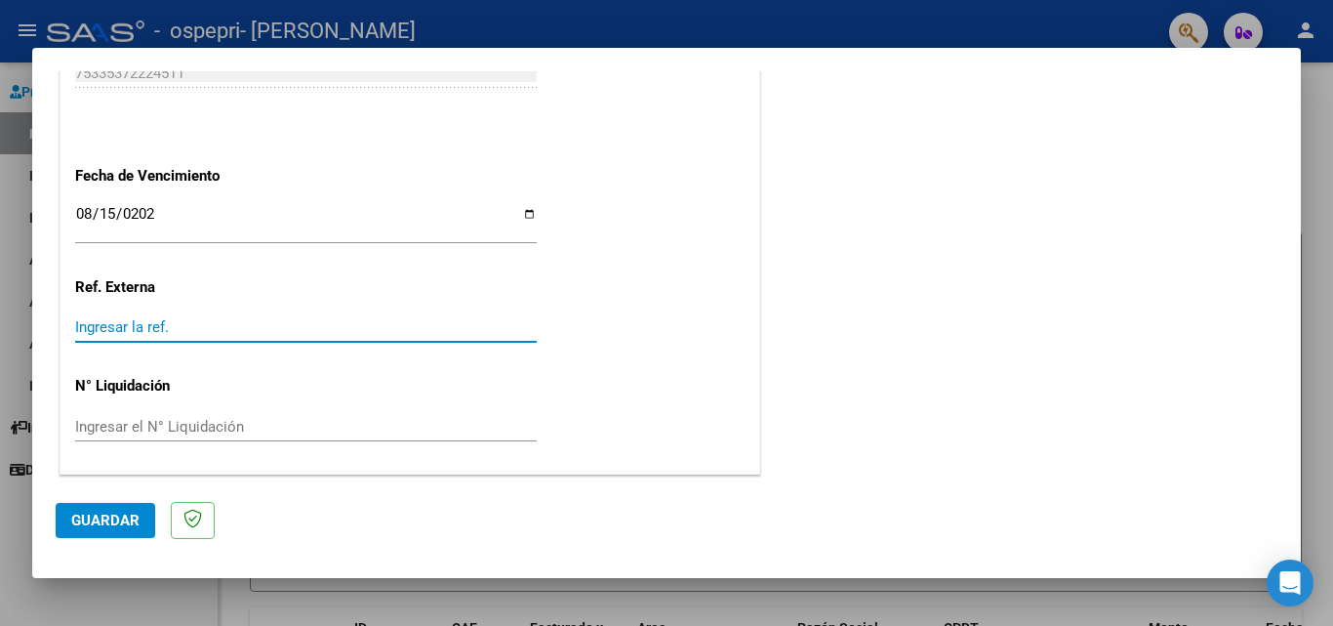
click at [134, 512] on span "Guardar" at bounding box center [105, 520] width 68 height 18
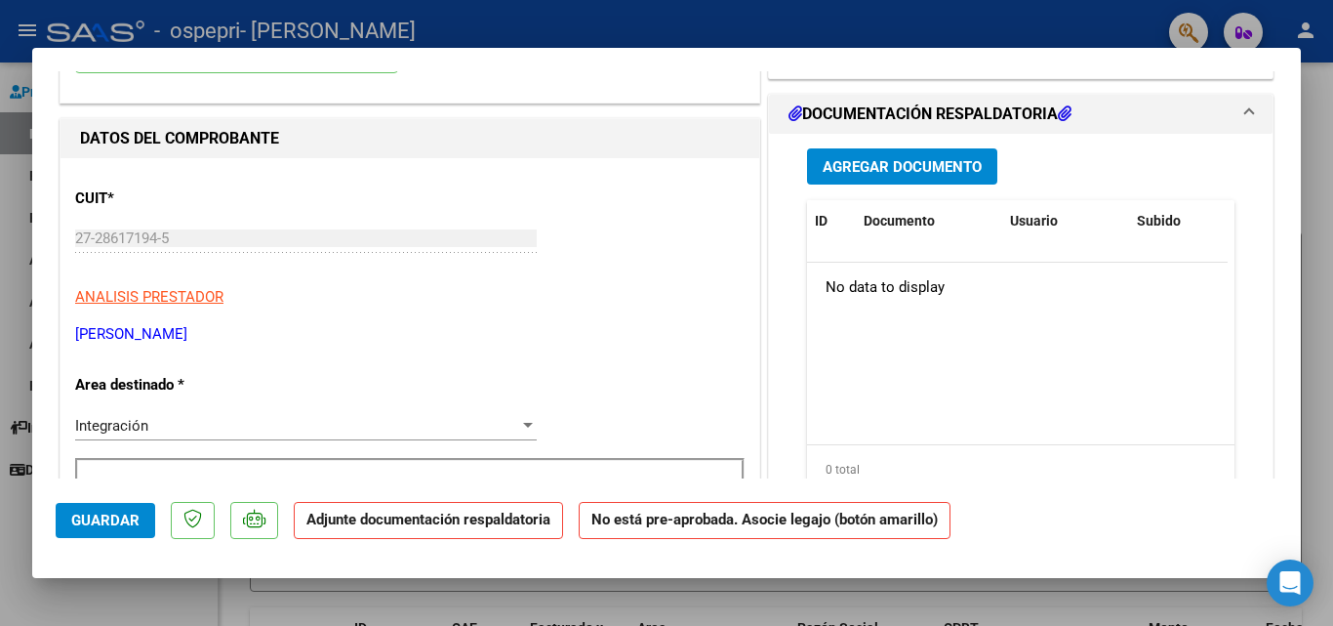
scroll to position [0, 0]
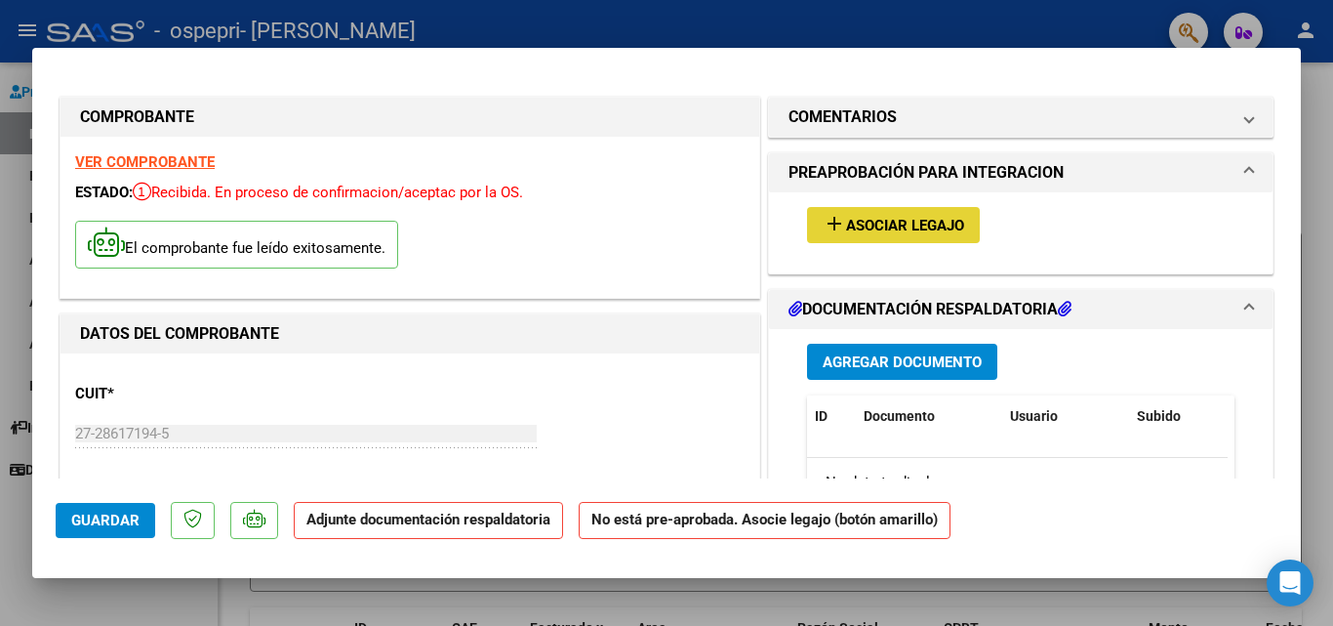
click at [902, 221] on span "Asociar Legajo" at bounding box center [905, 226] width 118 height 18
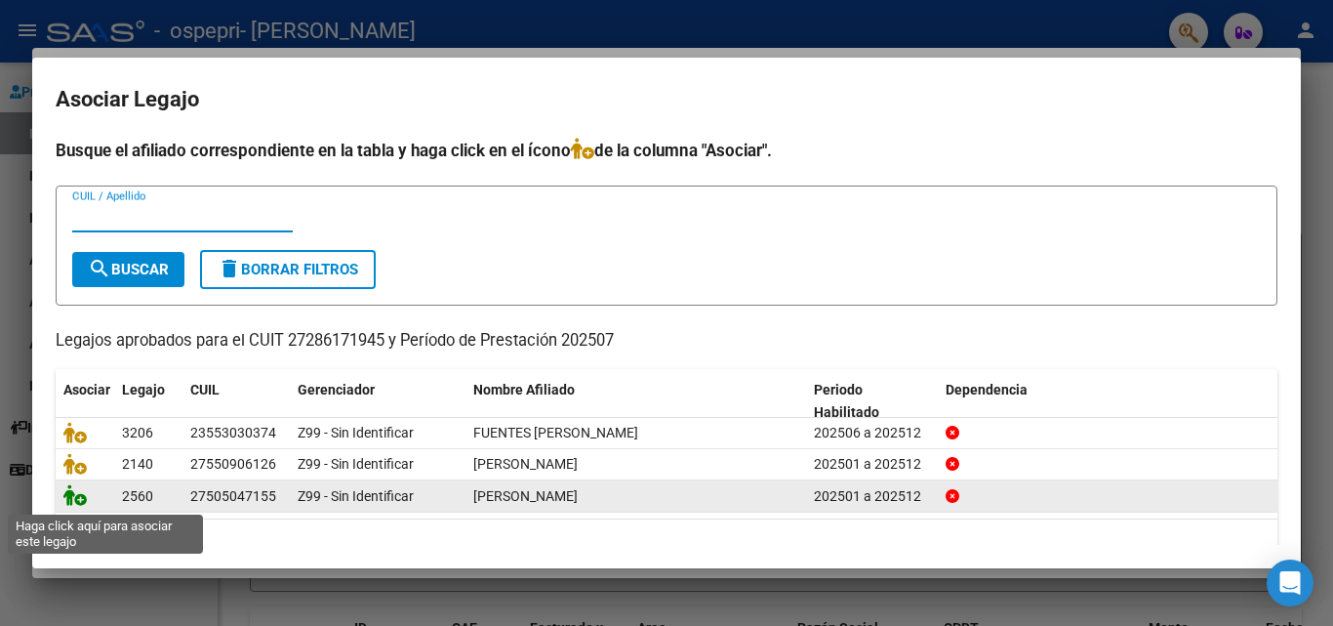
click at [76, 498] on icon at bounding box center [74, 494] width 23 height 21
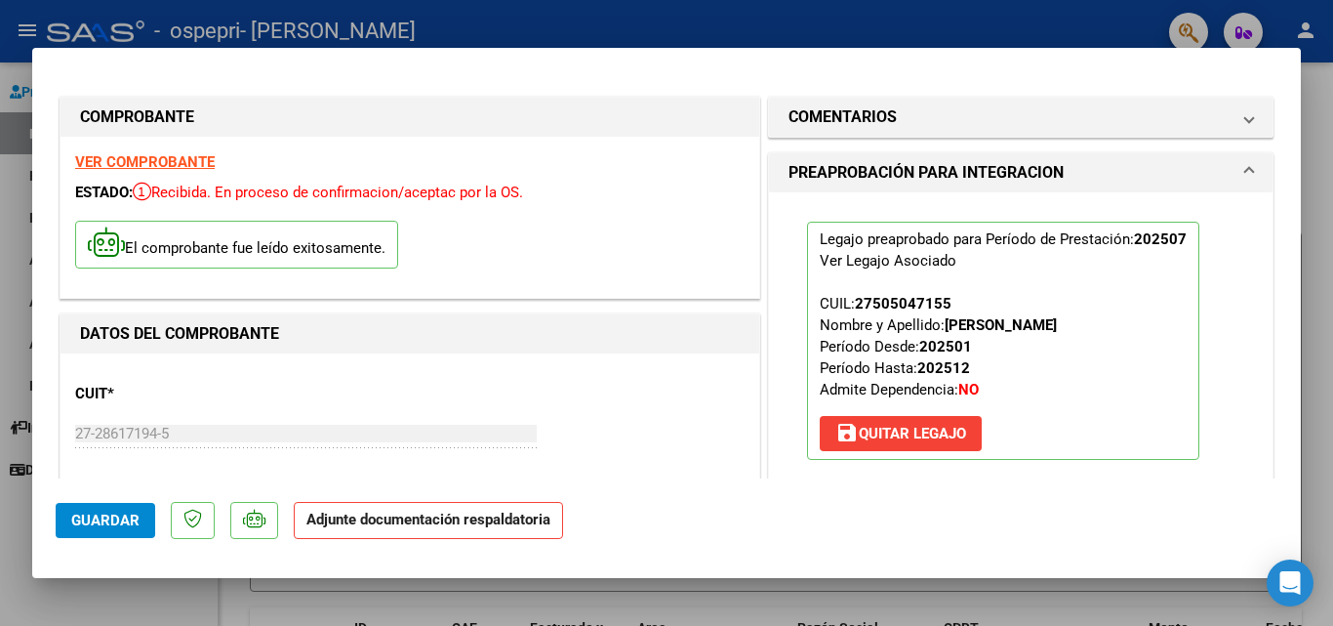
scroll to position [293, 0]
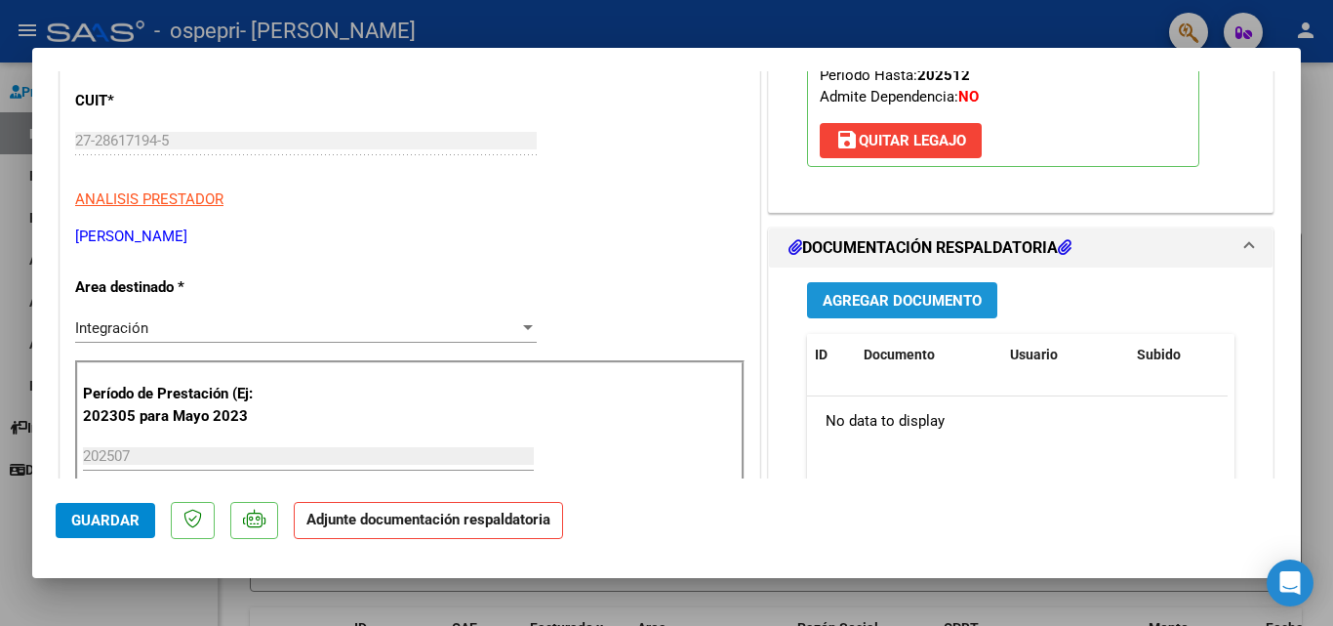
click at [873, 303] on span "Agregar Documento" at bounding box center [902, 301] width 159 height 18
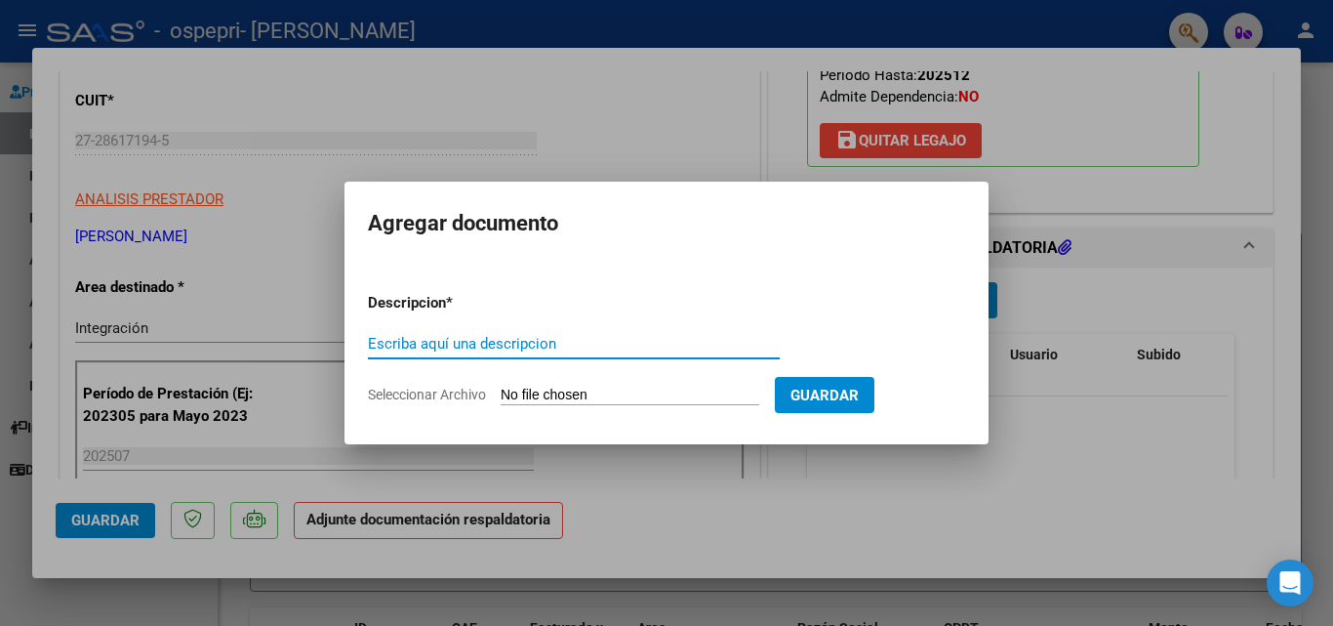
click at [559, 343] on input "Escriba aquí una descripcion" at bounding box center [574, 344] width 412 height 18
type input "planilla de asistencia"
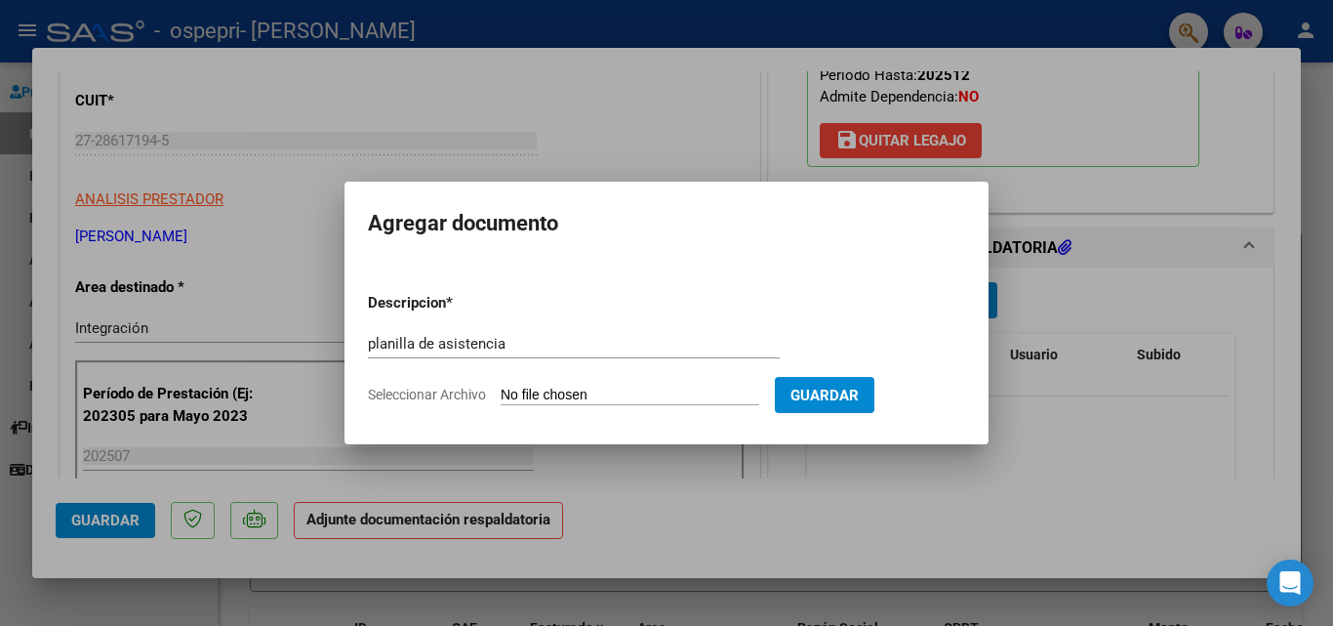
click at [573, 391] on input "Seleccionar Archivo" at bounding box center [630, 395] width 259 height 19
type input "C:\fakepath\planilla de asistenciajulio.pdf"
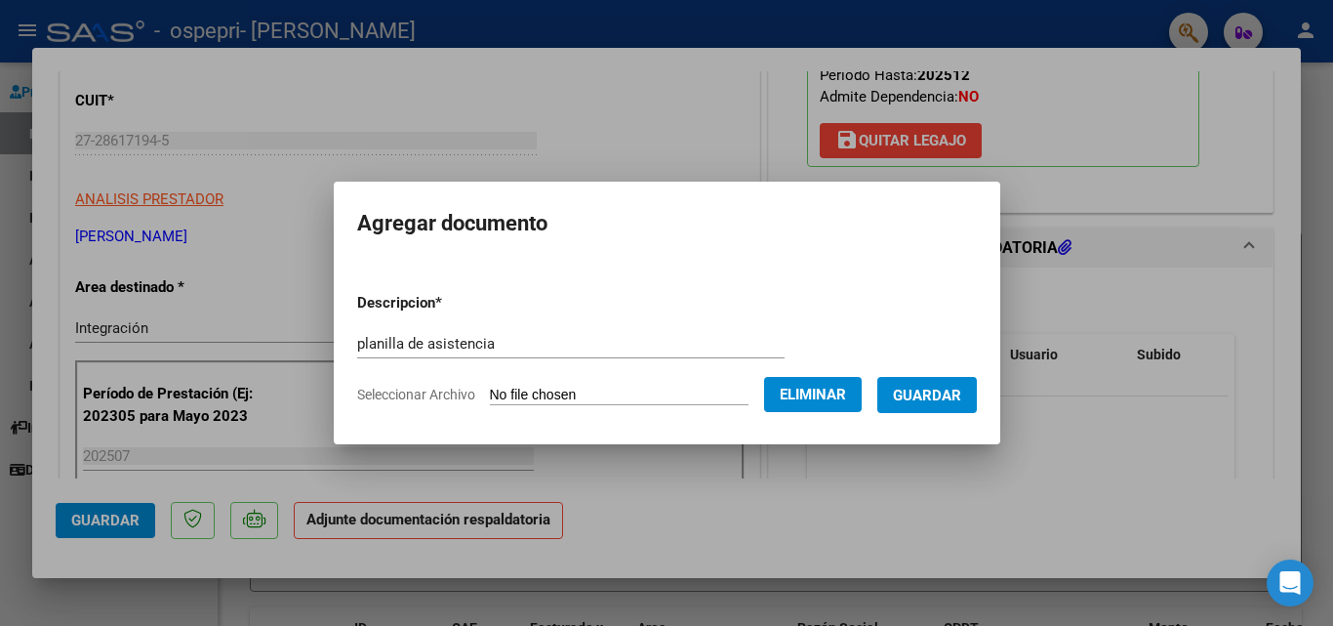
click at [943, 397] on span "Guardar" at bounding box center [927, 395] width 68 height 18
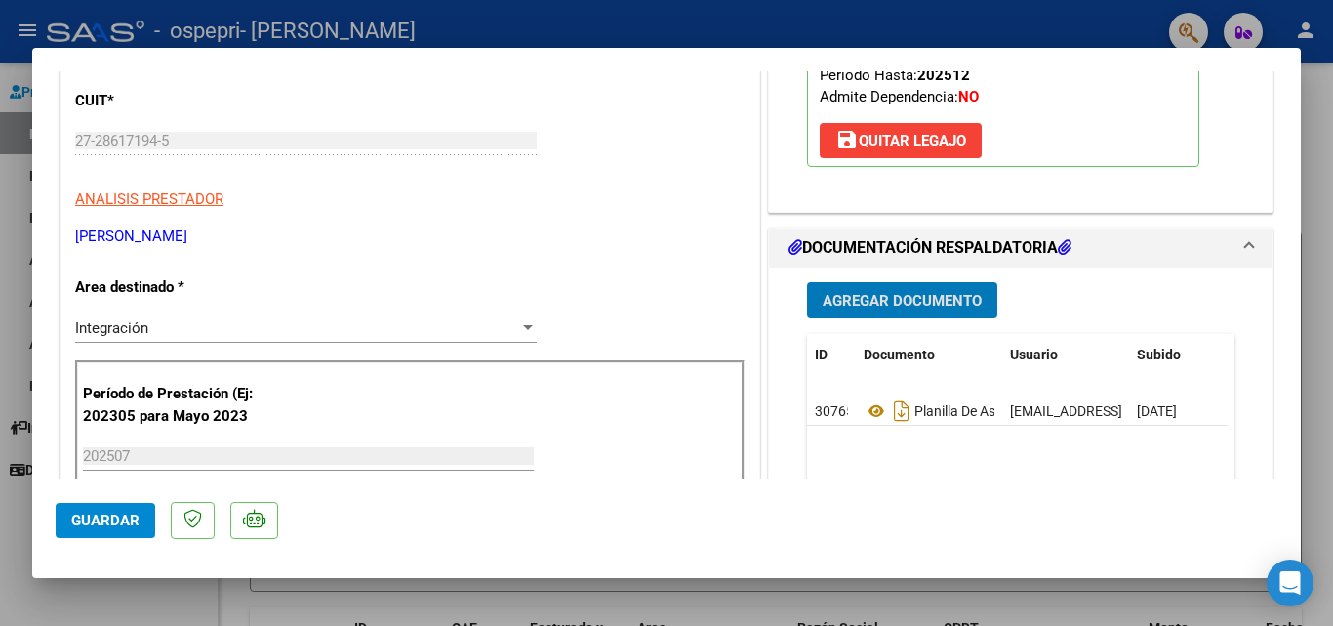
click at [881, 296] on span "Agregar Documento" at bounding box center [902, 301] width 159 height 18
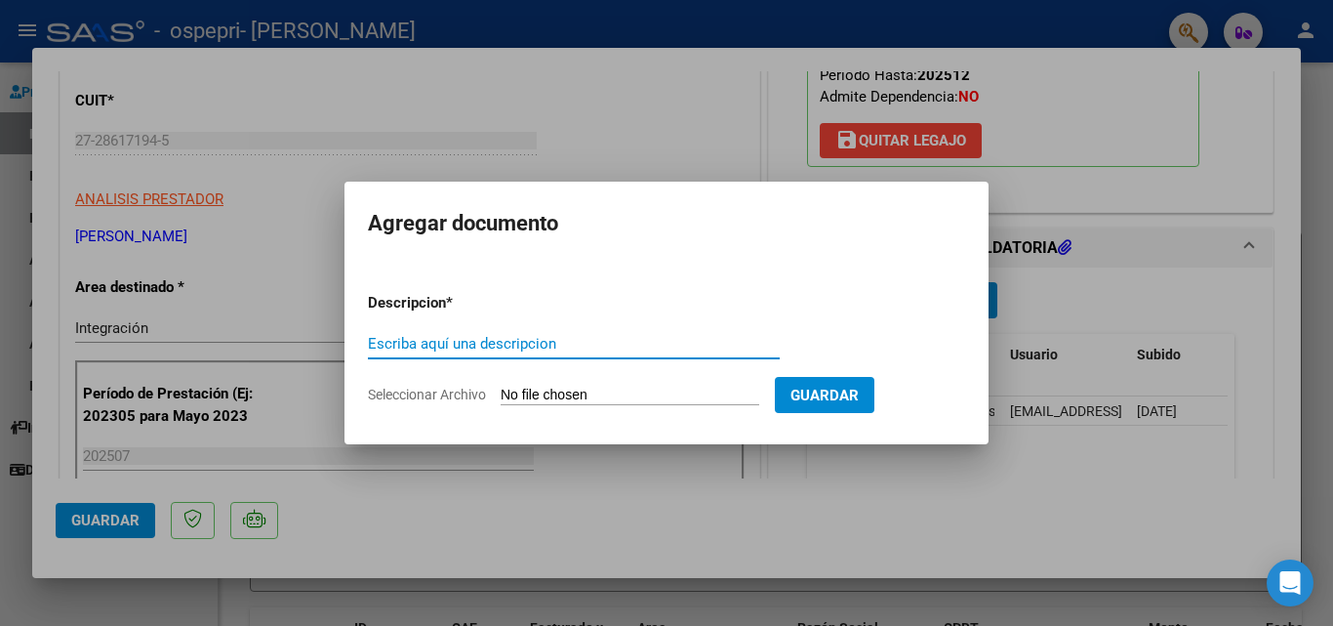
click at [669, 343] on input "Escriba aquí una descripcion" at bounding box center [574, 344] width 412 height 18
type input "liquidacion"
click at [639, 393] on input "Seleccionar Archivo" at bounding box center [630, 395] width 259 height 19
drag, startPoint x: 639, startPoint y: 343, endPoint x: 801, endPoint y: 360, distance: 163.0
click at [640, 342] on input "liquidacion" at bounding box center [574, 344] width 412 height 18
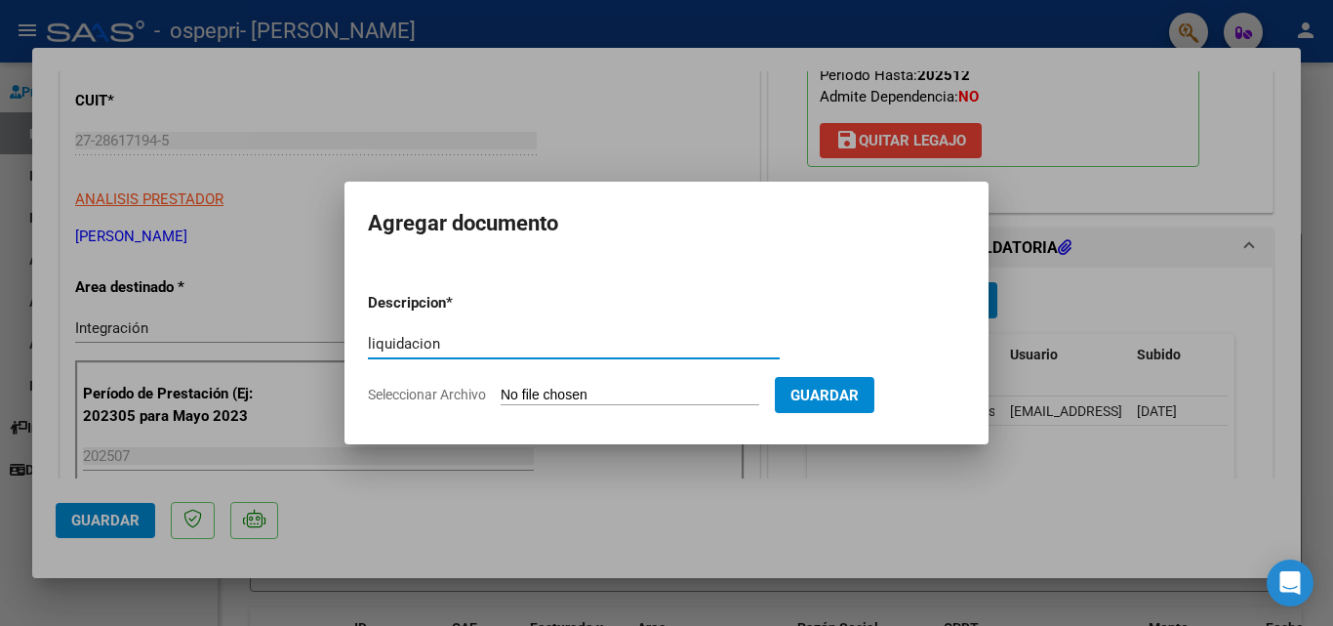
click at [852, 563] on div at bounding box center [666, 313] width 1333 height 626
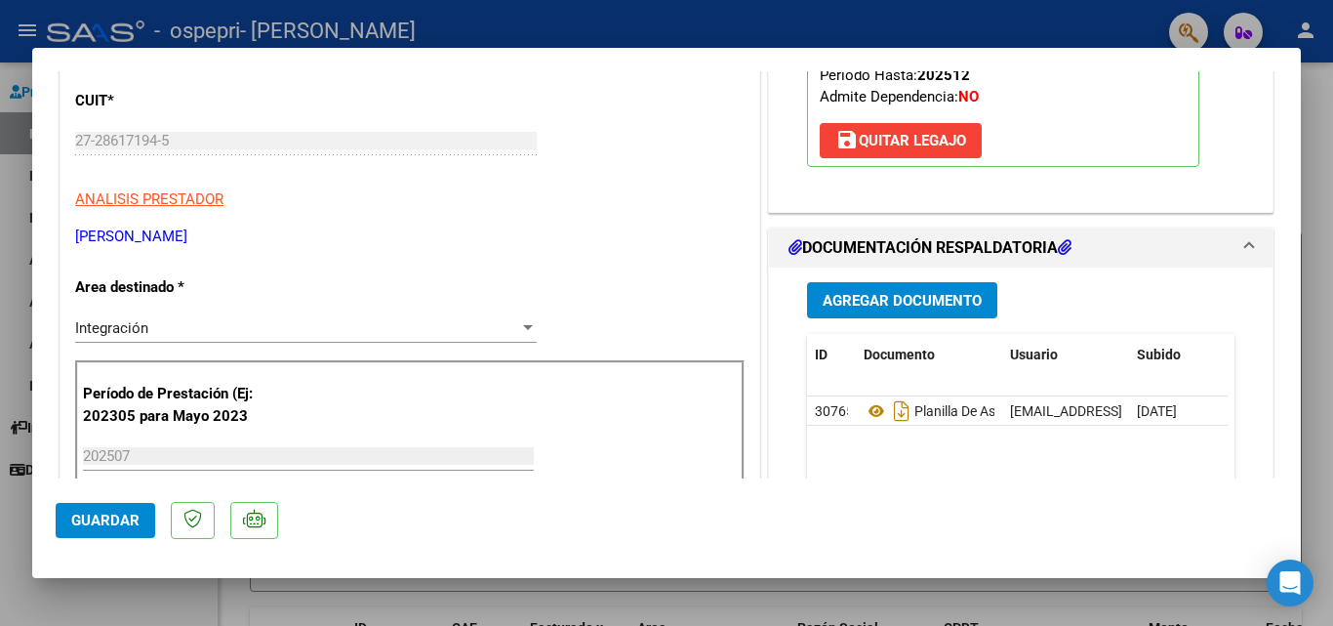
scroll to position [683, 0]
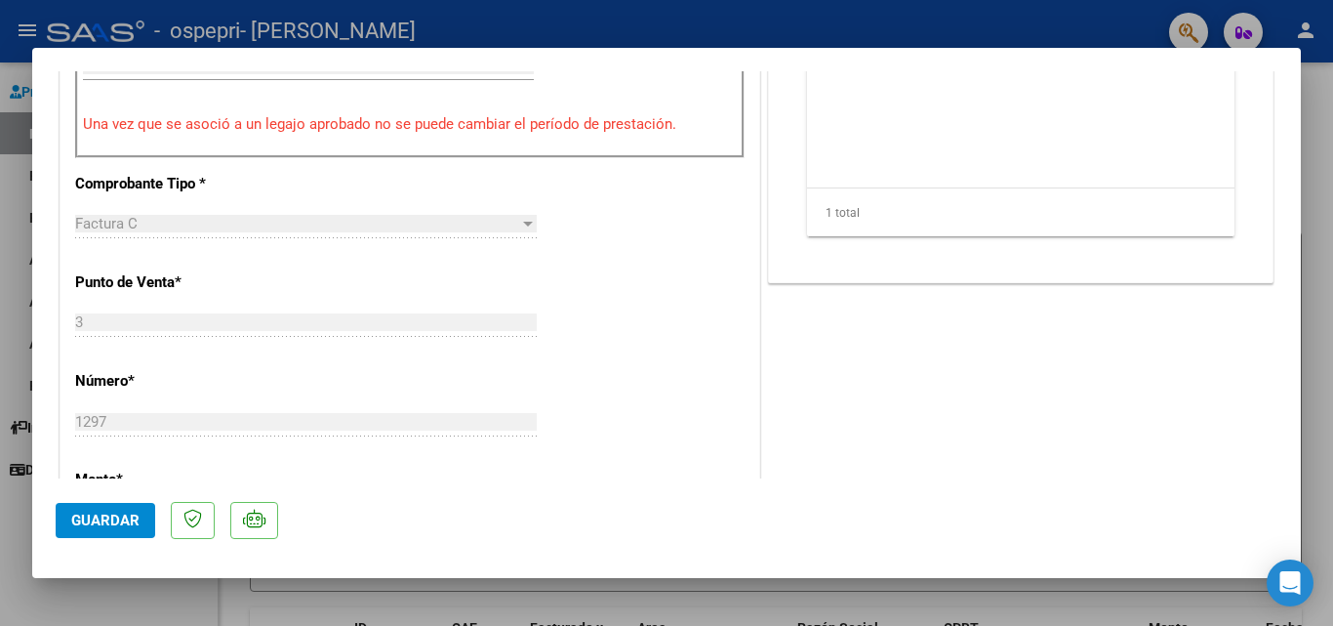
click at [88, 517] on span "Guardar" at bounding box center [105, 520] width 68 height 18
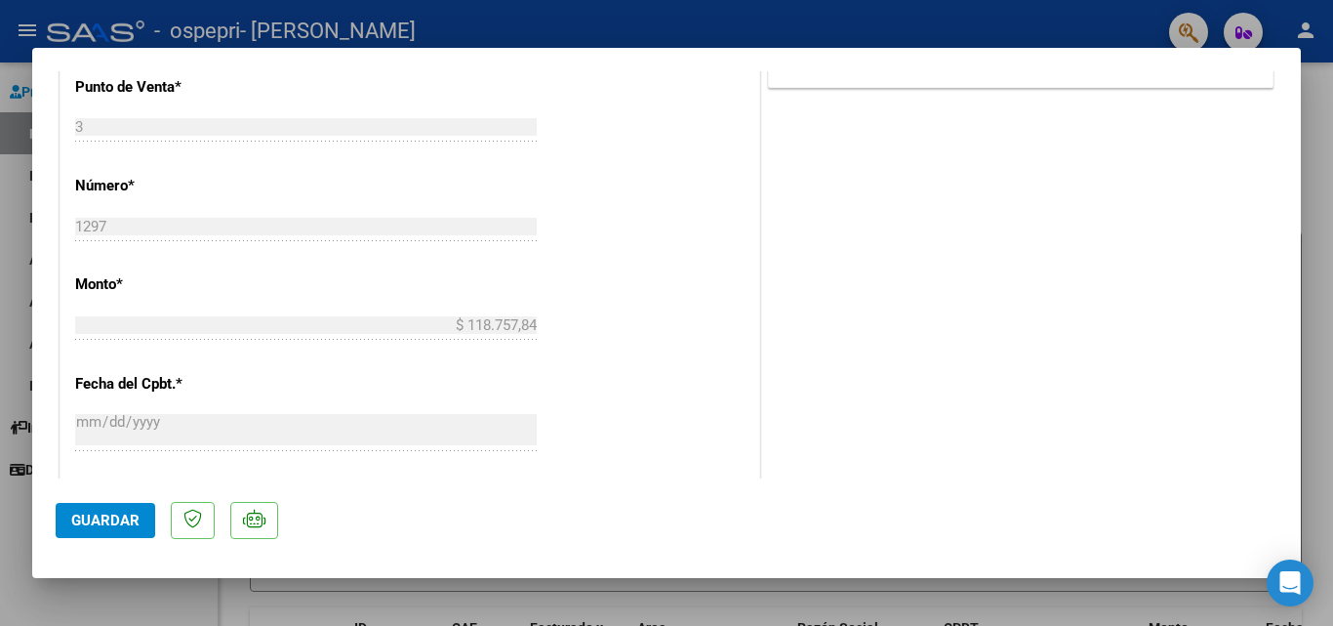
click at [99, 518] on span "Guardar" at bounding box center [105, 520] width 68 height 18
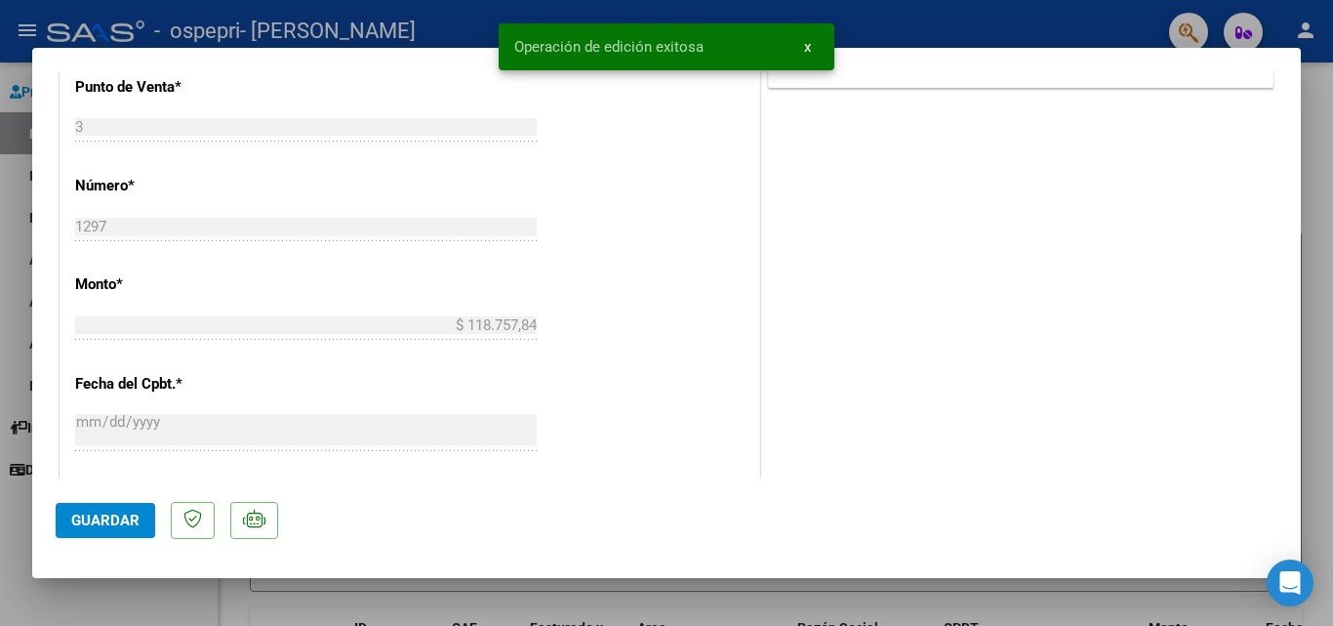
click at [869, 20] on div at bounding box center [666, 313] width 1333 height 626
